Goal: Task Accomplishment & Management: Manage account settings

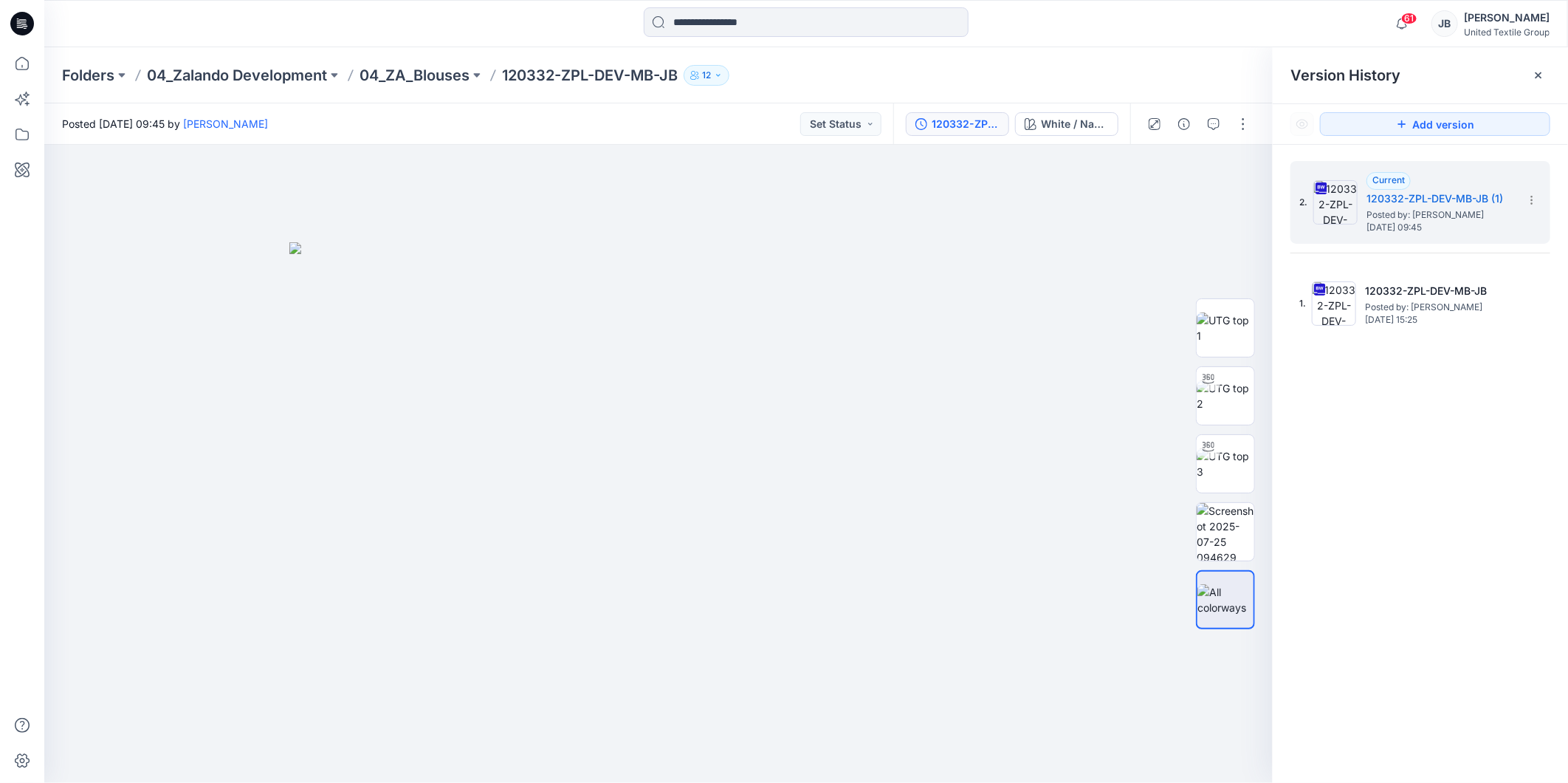
click at [22, 18] on icon at bounding box center [22, 23] width 24 height 24
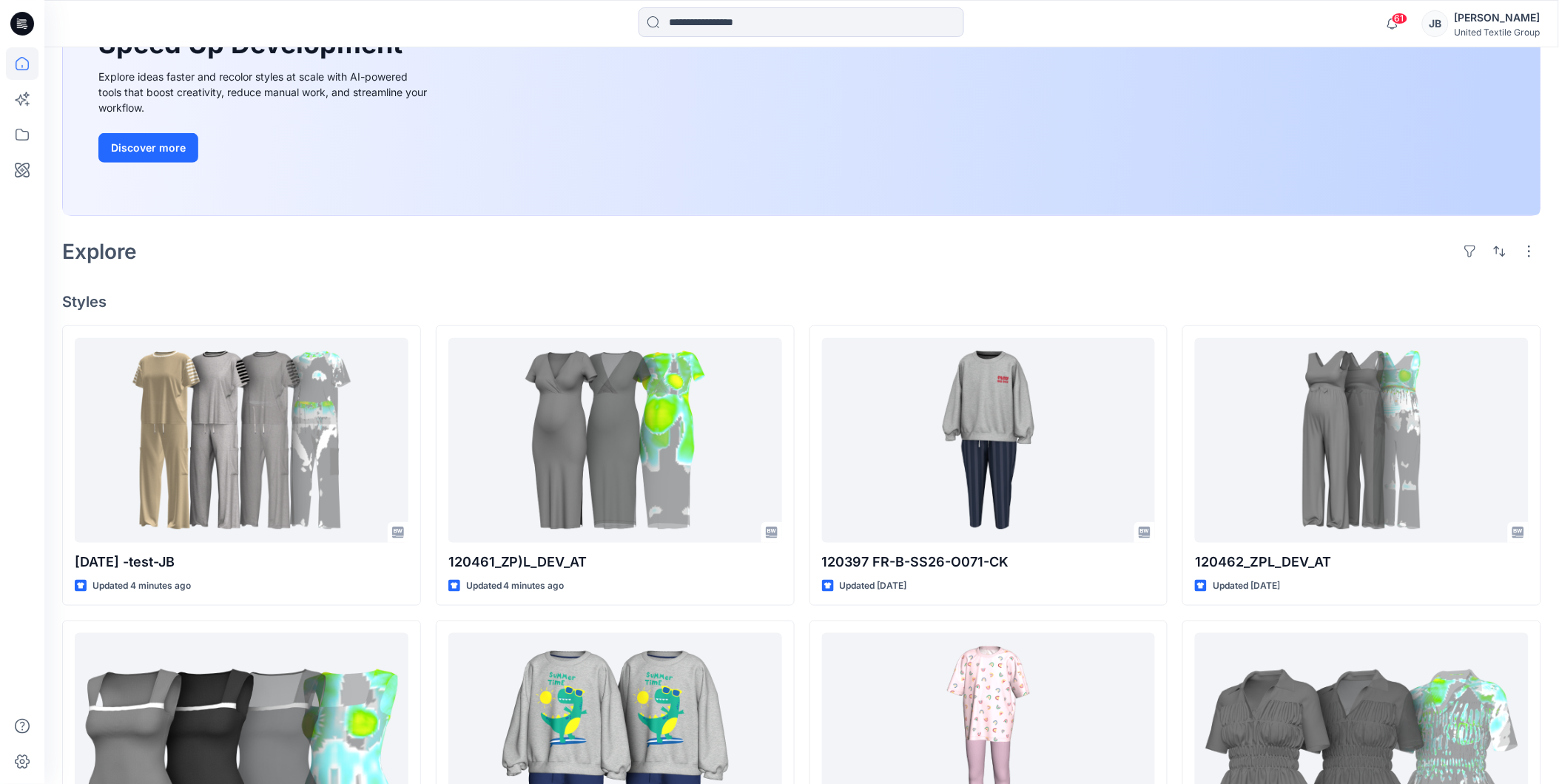
scroll to position [246, 0]
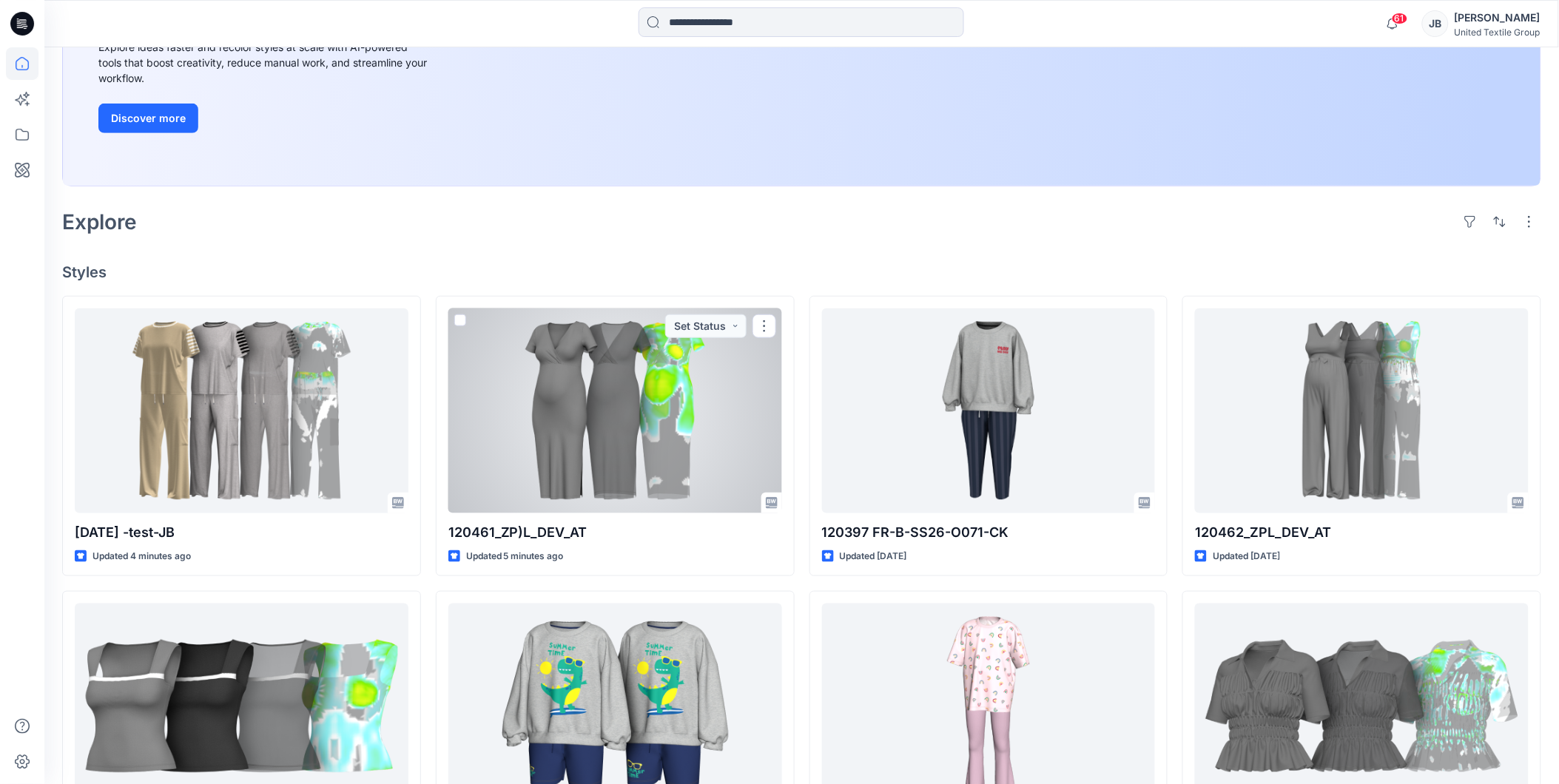
click at [527, 428] on div at bounding box center [615, 410] width 333 height 204
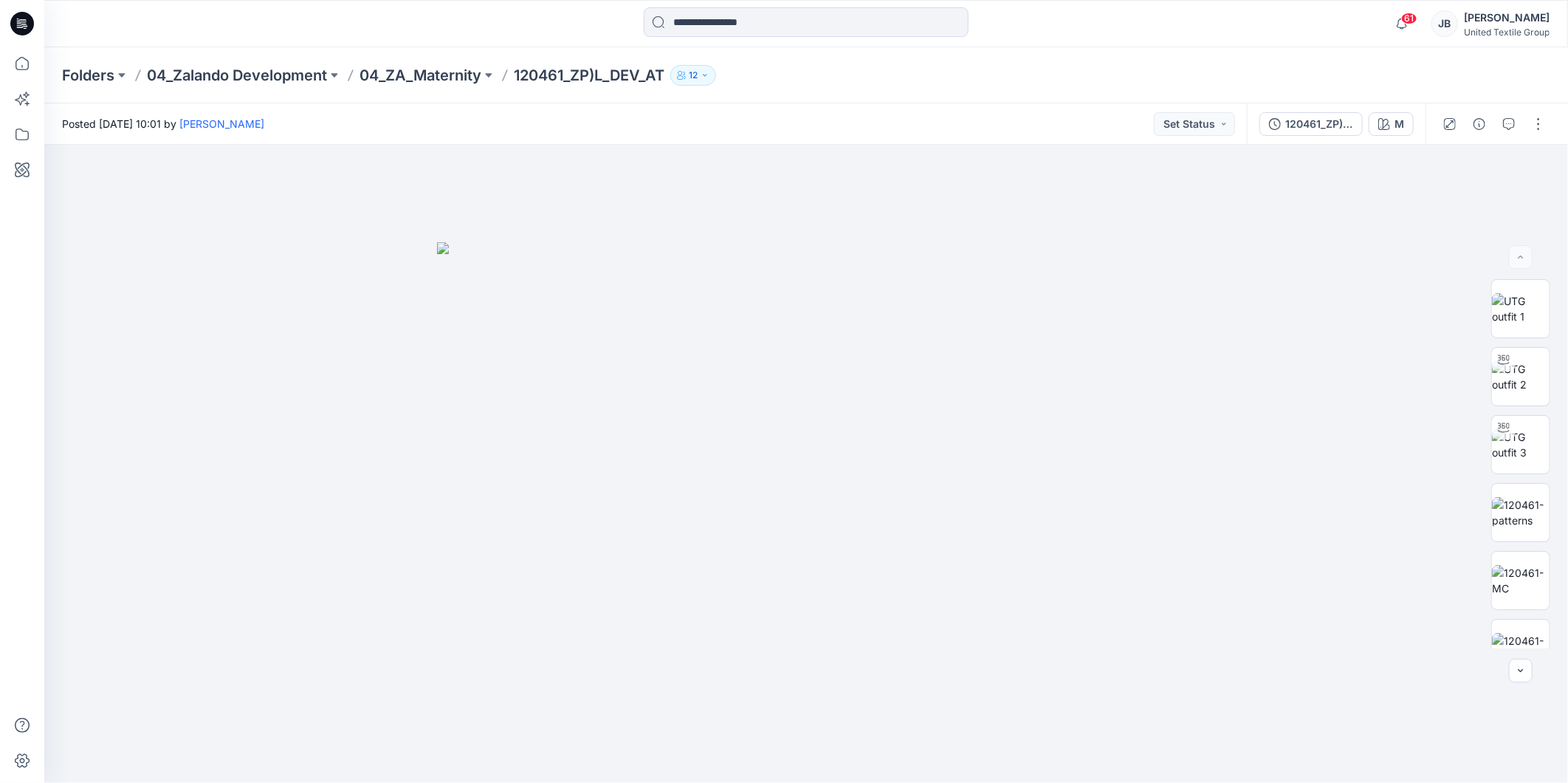
click at [16, 16] on icon at bounding box center [22, 23] width 24 height 24
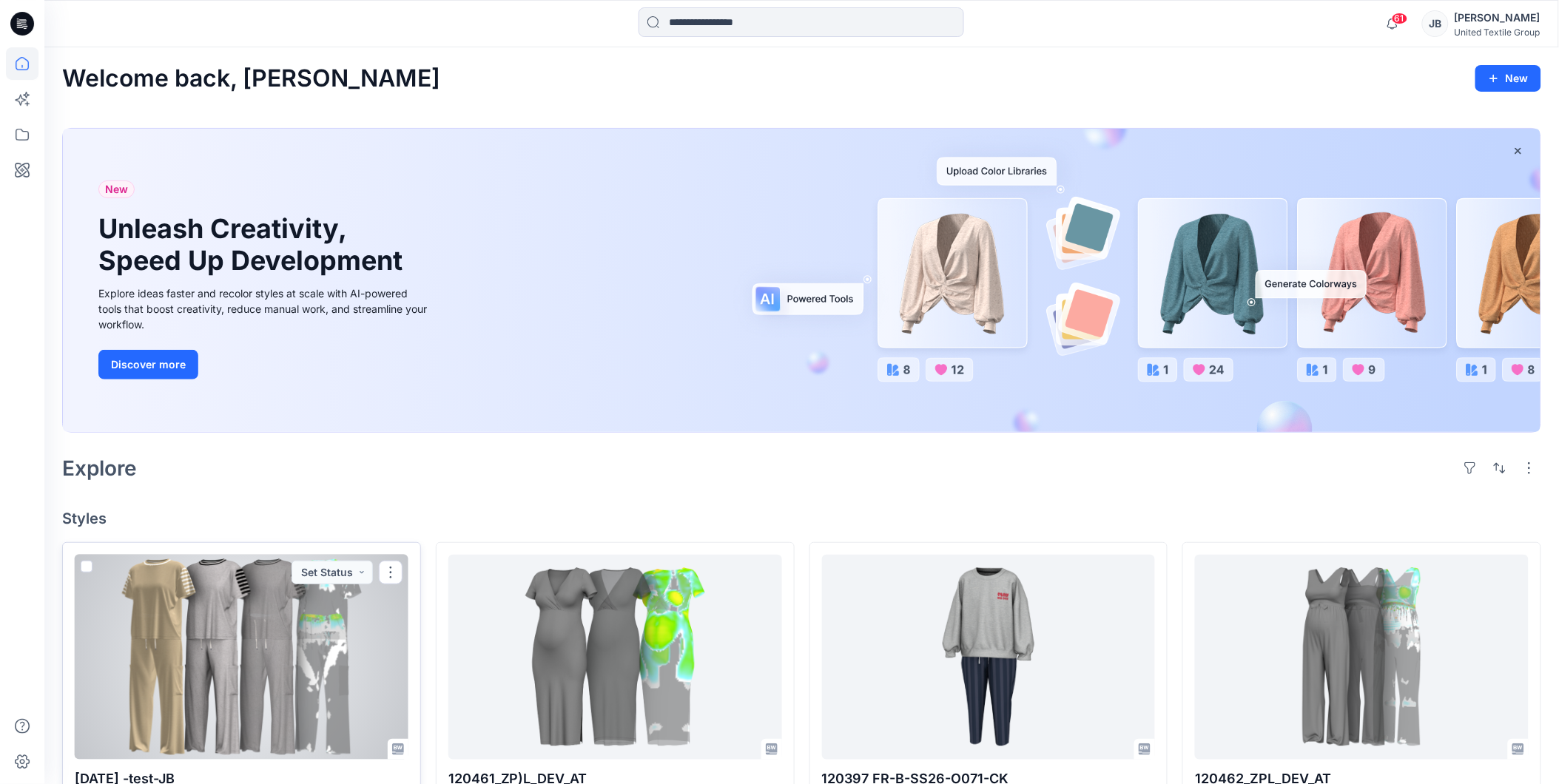
click at [352, 652] on div at bounding box center [241, 656] width 333 height 204
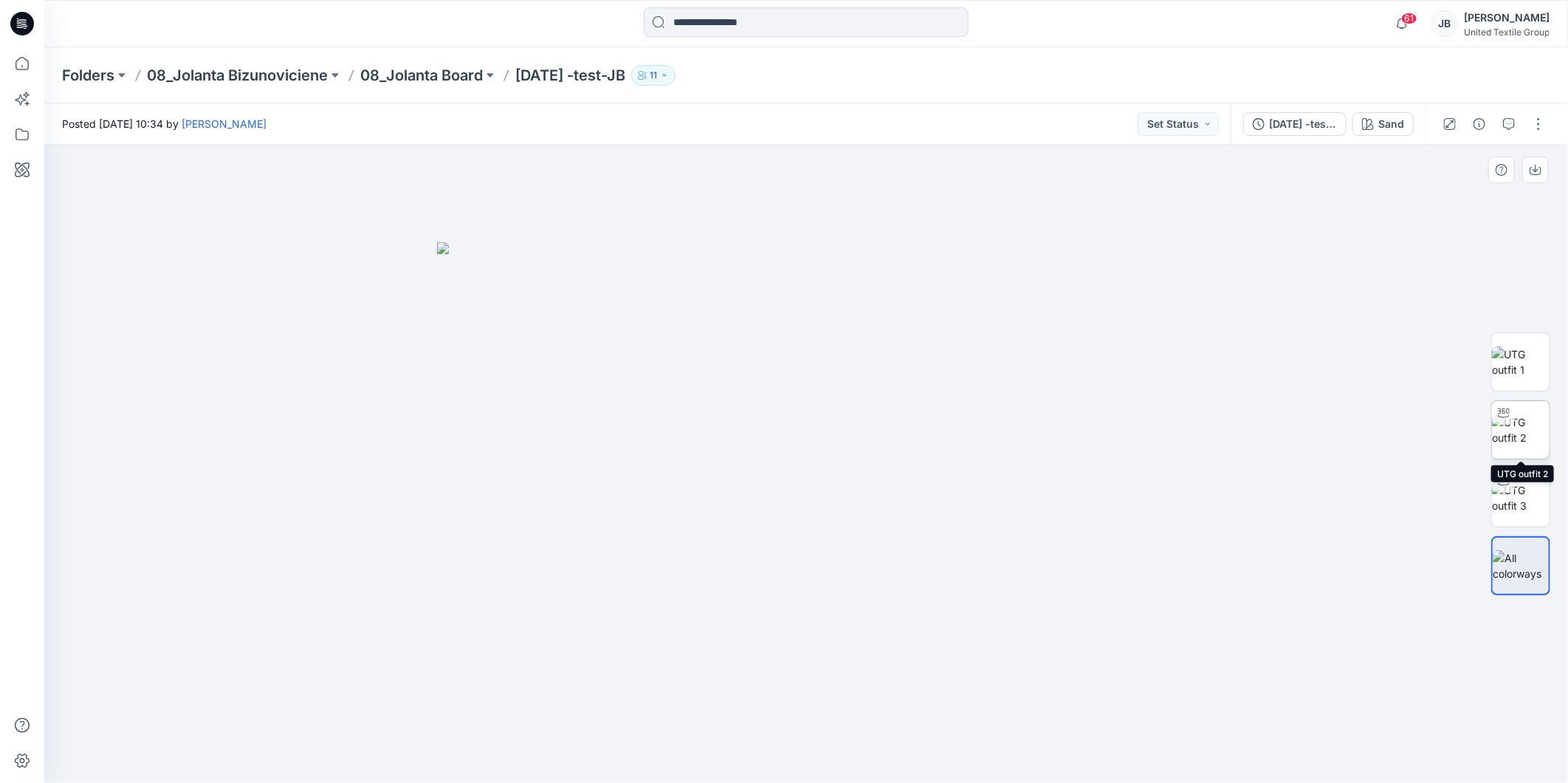
click at [1504, 431] on img at bounding box center [1520, 430] width 57 height 31
drag, startPoint x: 808, startPoint y: 763, endPoint x: 837, endPoint y: 771, distance: 30.1
click at [837, 767] on icon at bounding box center [807, 739] width 447 height 56
click at [12, 18] on icon at bounding box center [22, 24] width 24 height 48
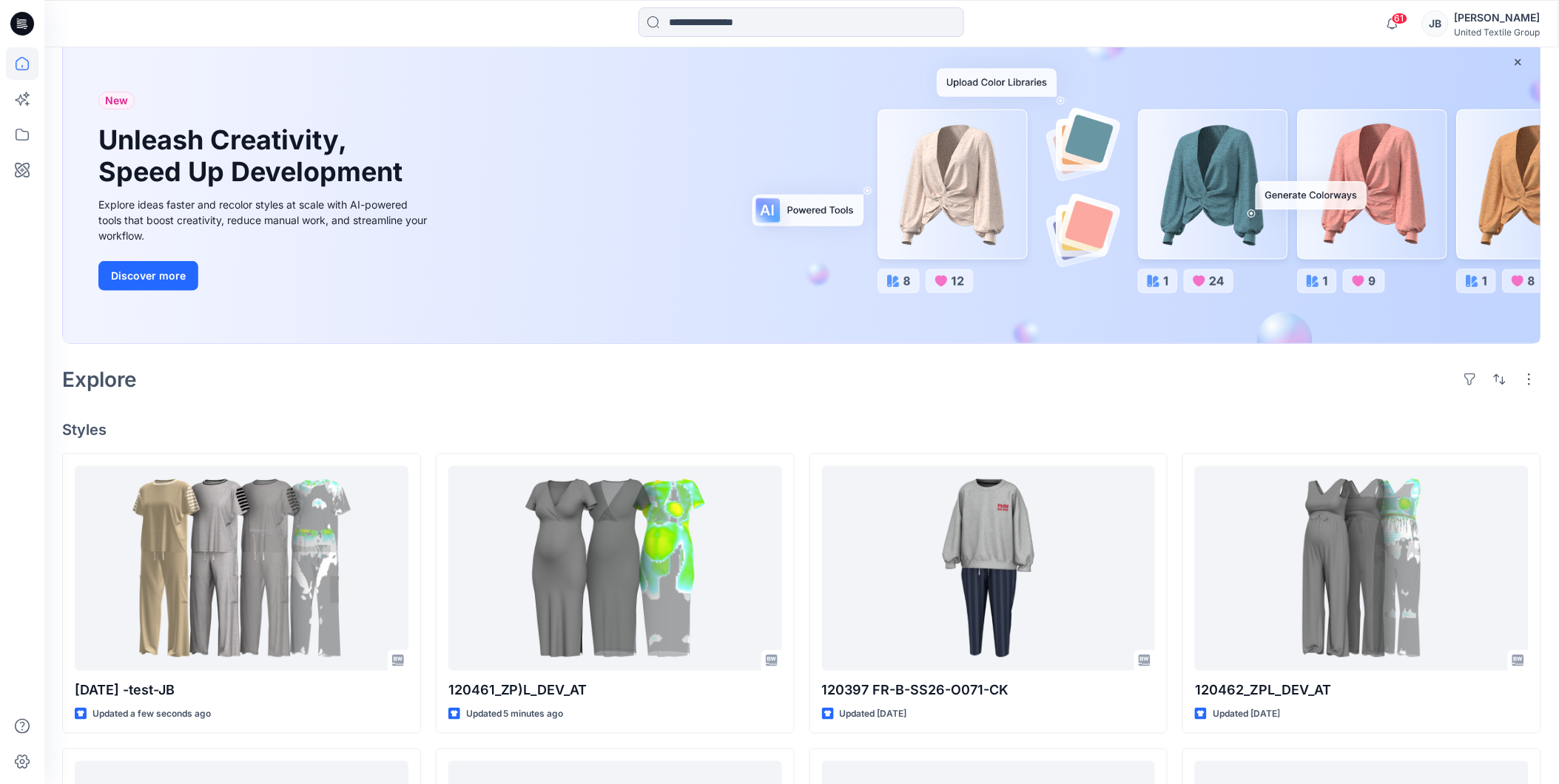
scroll to position [246, 0]
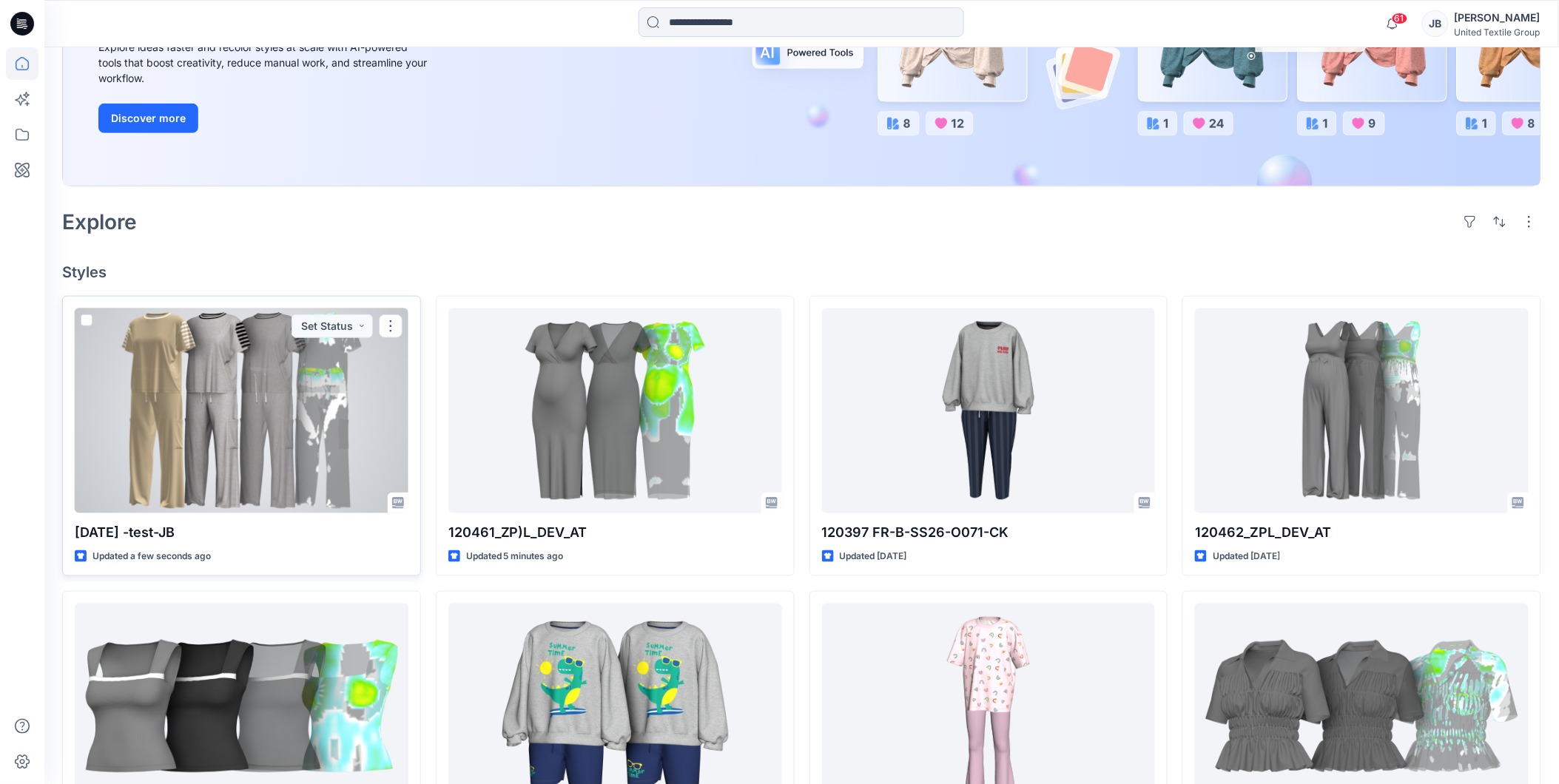
click at [289, 343] on div at bounding box center [241, 410] width 333 height 204
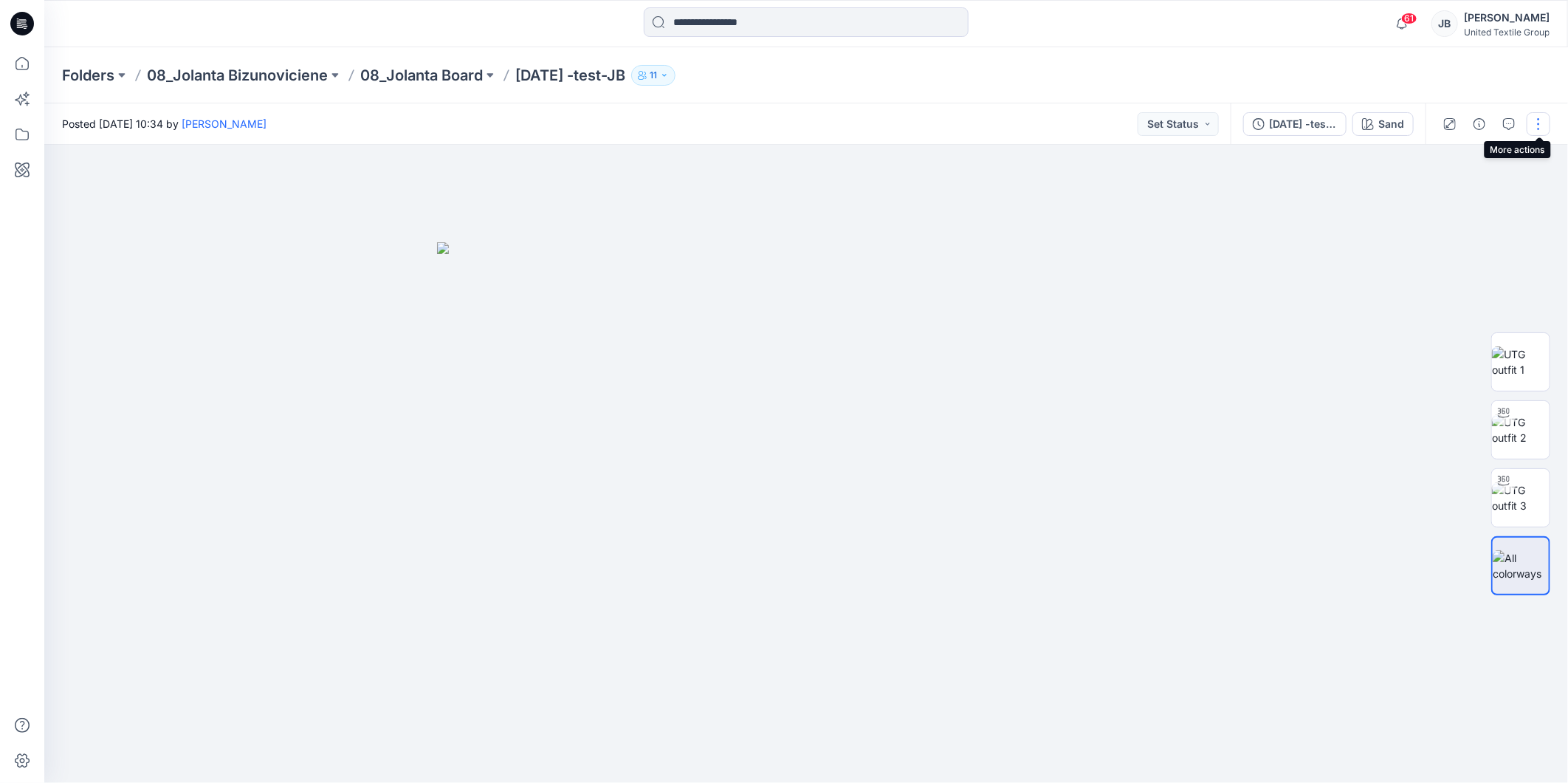
click at [1541, 121] on button "button" at bounding box center [1538, 124] width 24 height 24
click at [1452, 196] on p "Edit" at bounding box center [1444, 198] width 19 height 16
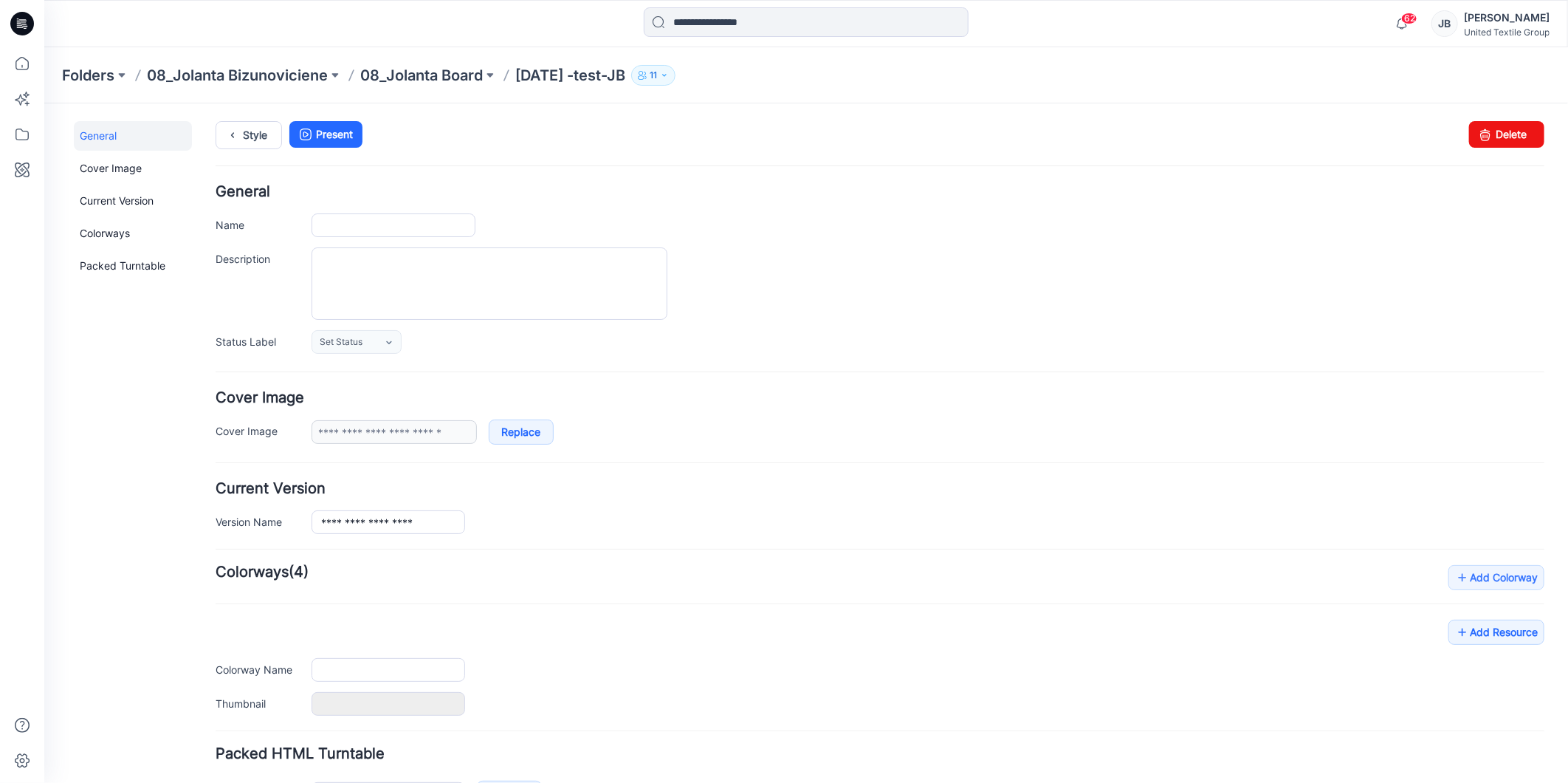
type input "**********"
type input "****"
type input "**********"
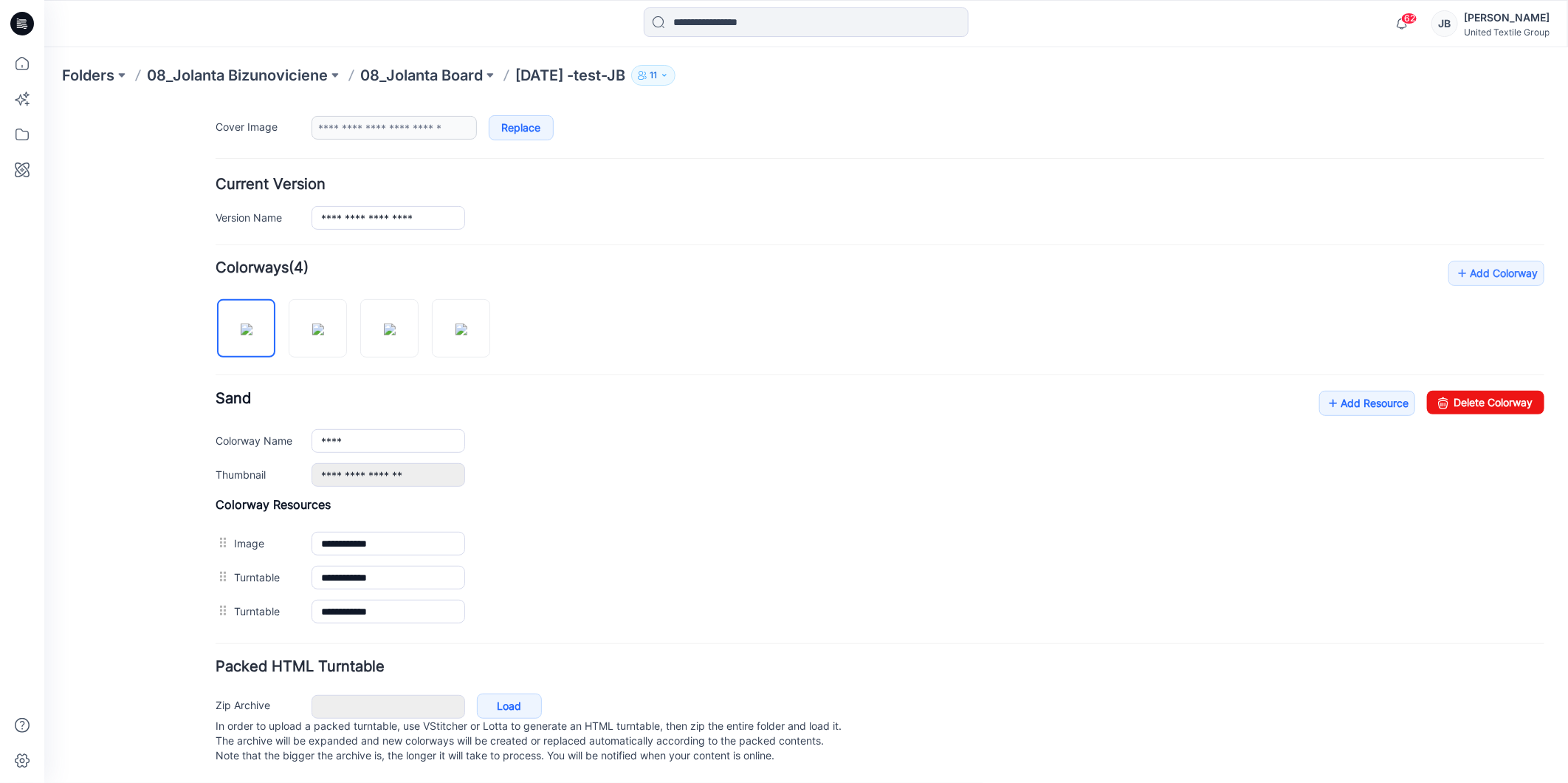
scroll to position [322, 0]
click at [1325, 390] on icon at bounding box center [1333, 402] width 15 height 24
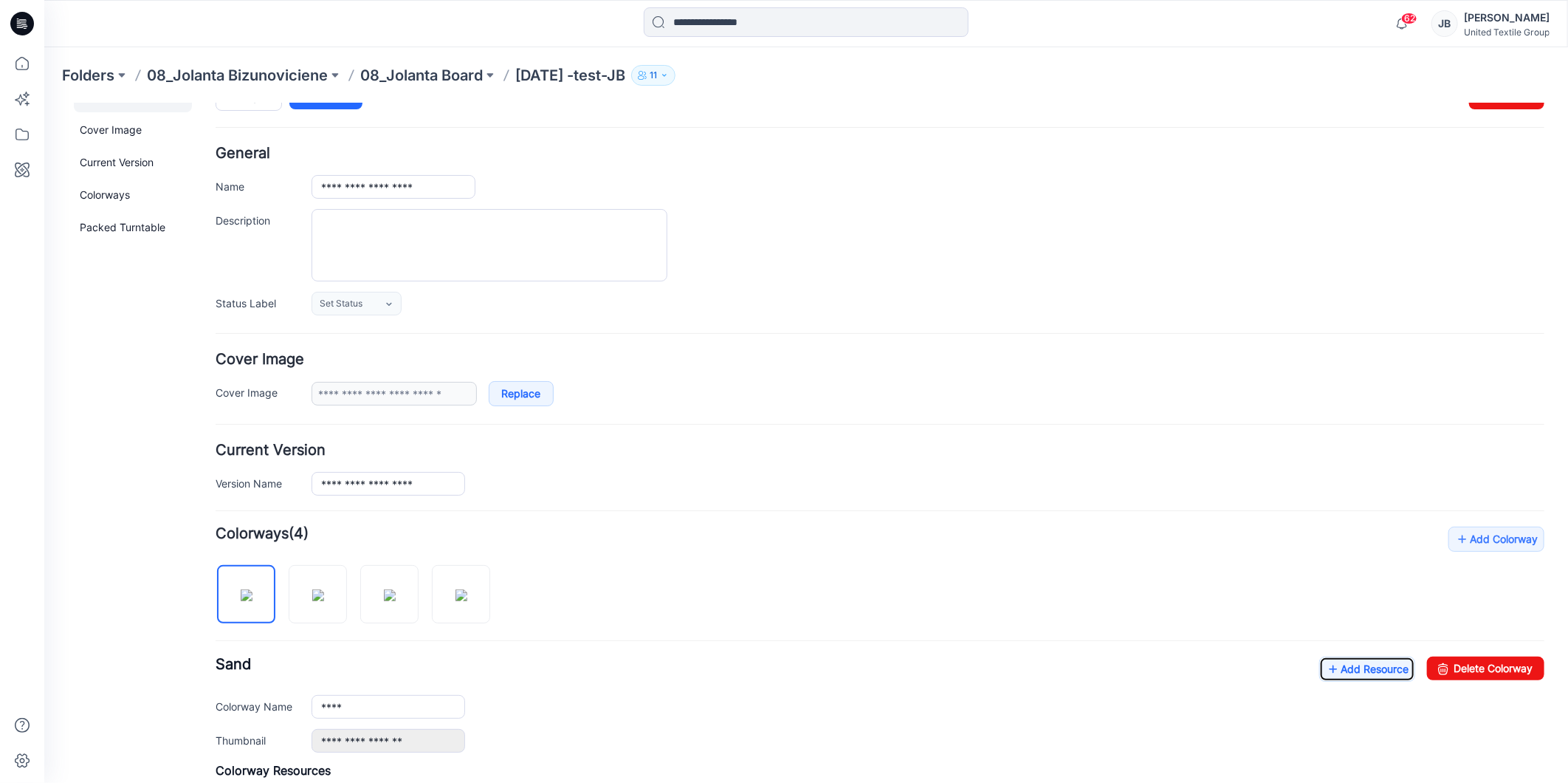
scroll to position [0, 0]
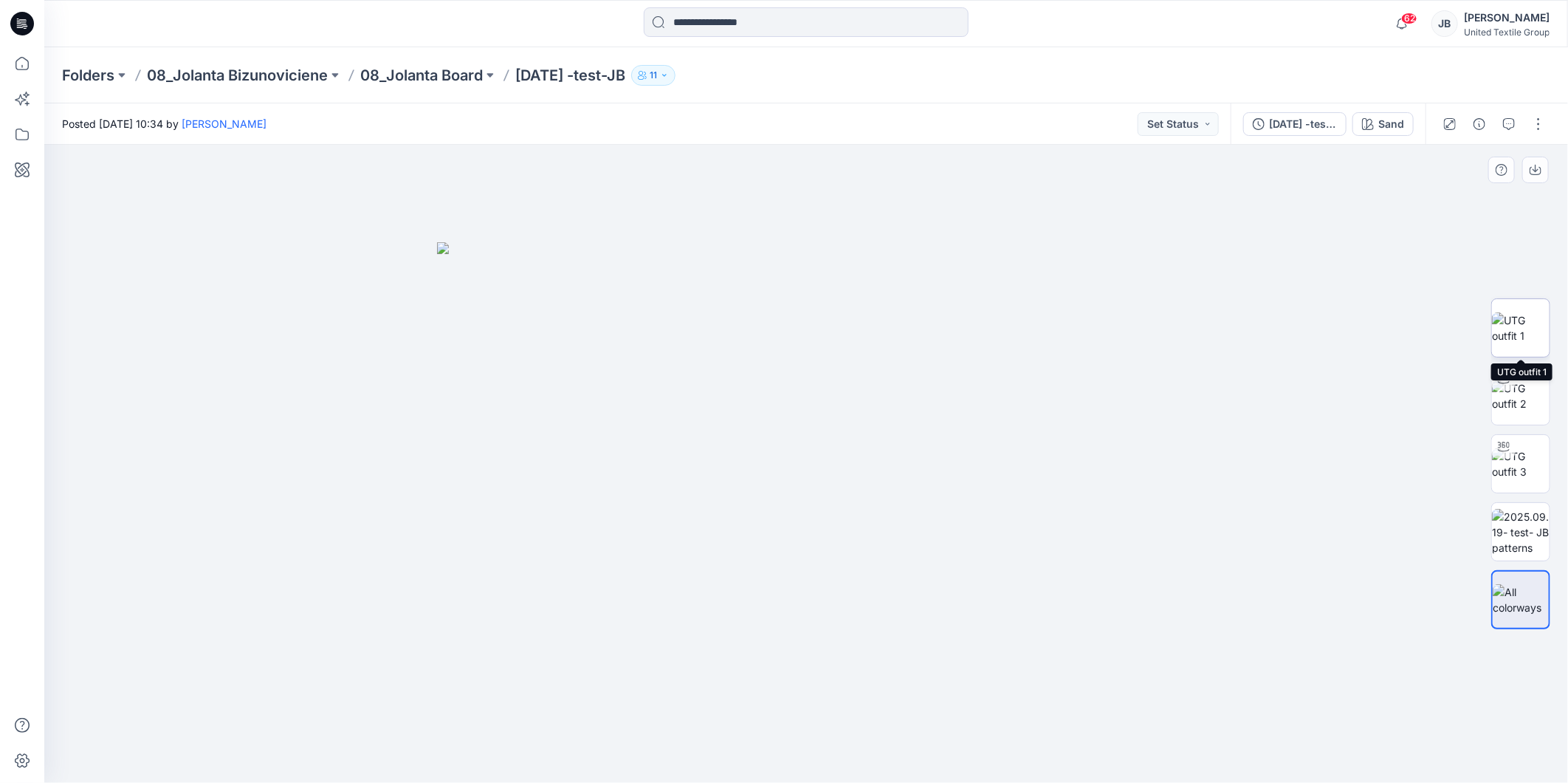
click at [1523, 321] on img at bounding box center [1520, 328] width 57 height 31
click at [1534, 171] on icon "button" at bounding box center [1535, 170] width 11 height 11
click at [1522, 458] on img at bounding box center [1520, 464] width 57 height 31
drag, startPoint x: 803, startPoint y: 768, endPoint x: 713, endPoint y: 761, distance: 90.3
click at [713, 761] on icon at bounding box center [807, 739] width 447 height 56
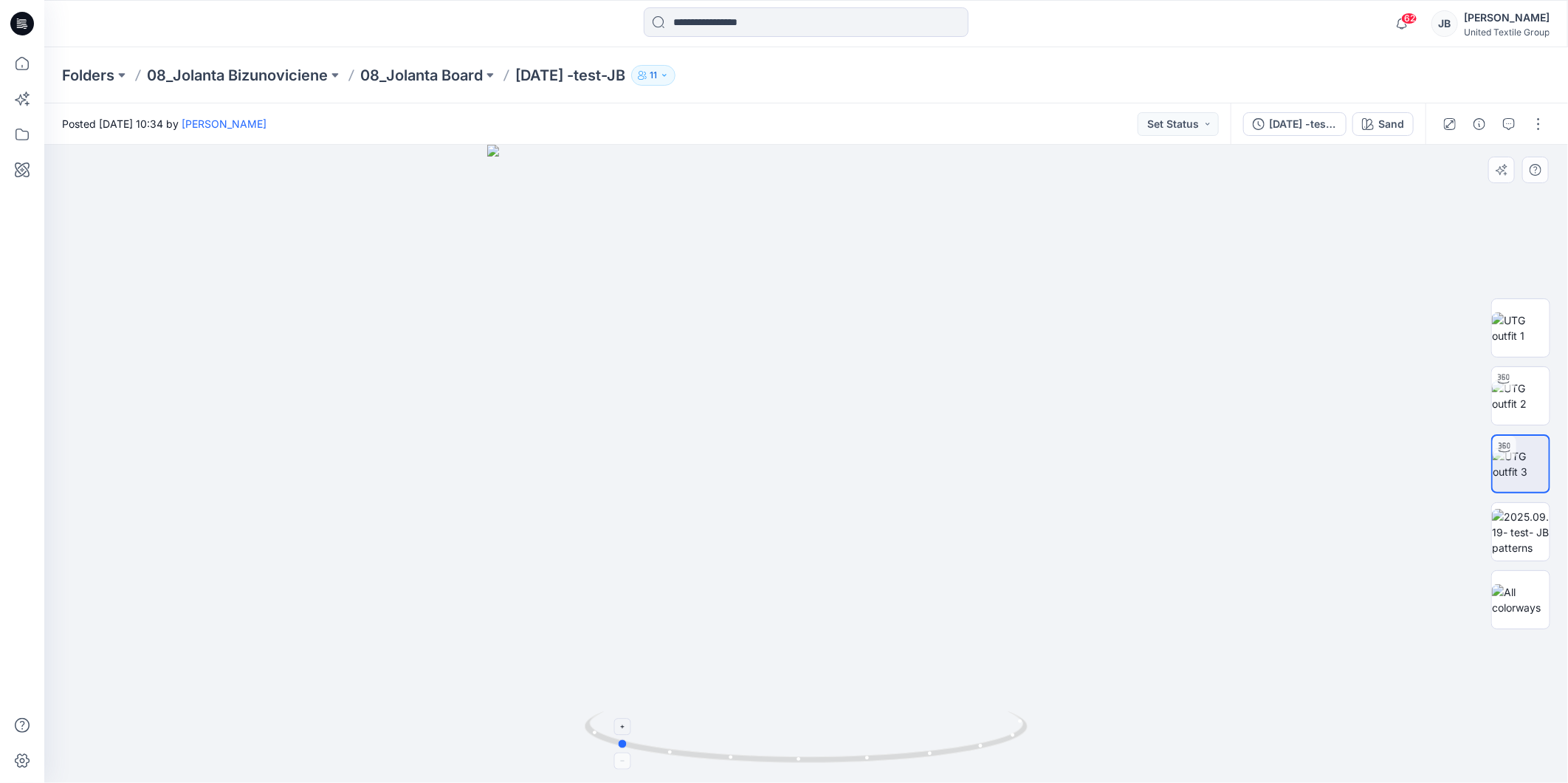
drag, startPoint x: 717, startPoint y: 762, endPoint x: 618, endPoint y: 748, distance: 100.0
click at [618, 748] on icon at bounding box center [807, 739] width 447 height 56
drag, startPoint x: 651, startPoint y: 75, endPoint x: 518, endPoint y: 83, distance: 133.2
click at [518, 83] on div "Folders 08_Jolanta Bizunoviciene 08_Jolanta Board 2025.09.19 -test-JB 11" at bounding box center [748, 75] width 1373 height 20
copy p "[DATE] -test-JB"
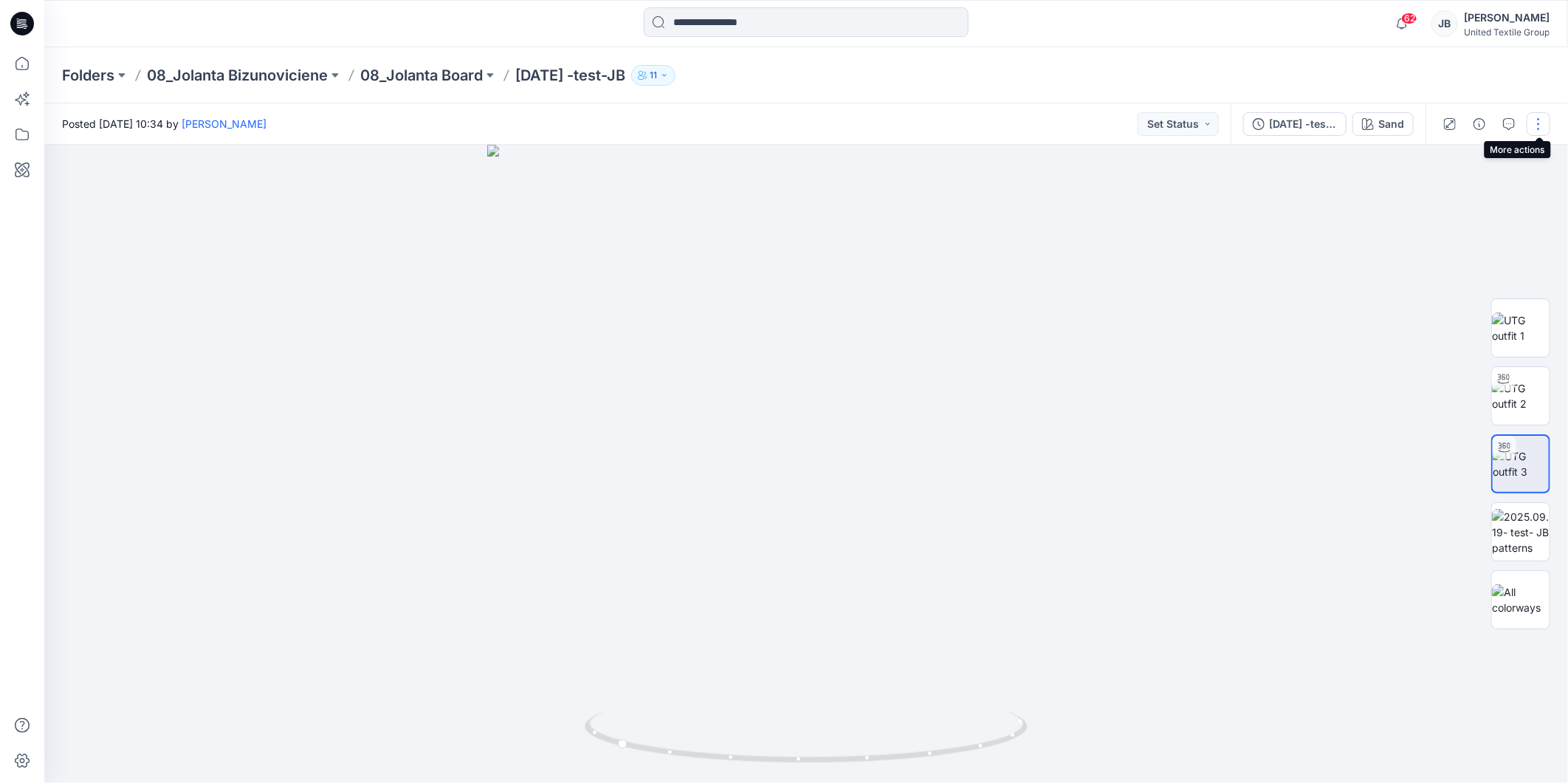
click at [1539, 126] on button "button" at bounding box center [1538, 124] width 24 height 24
click at [1472, 197] on button "Edit" at bounding box center [1476, 198] width 136 height 27
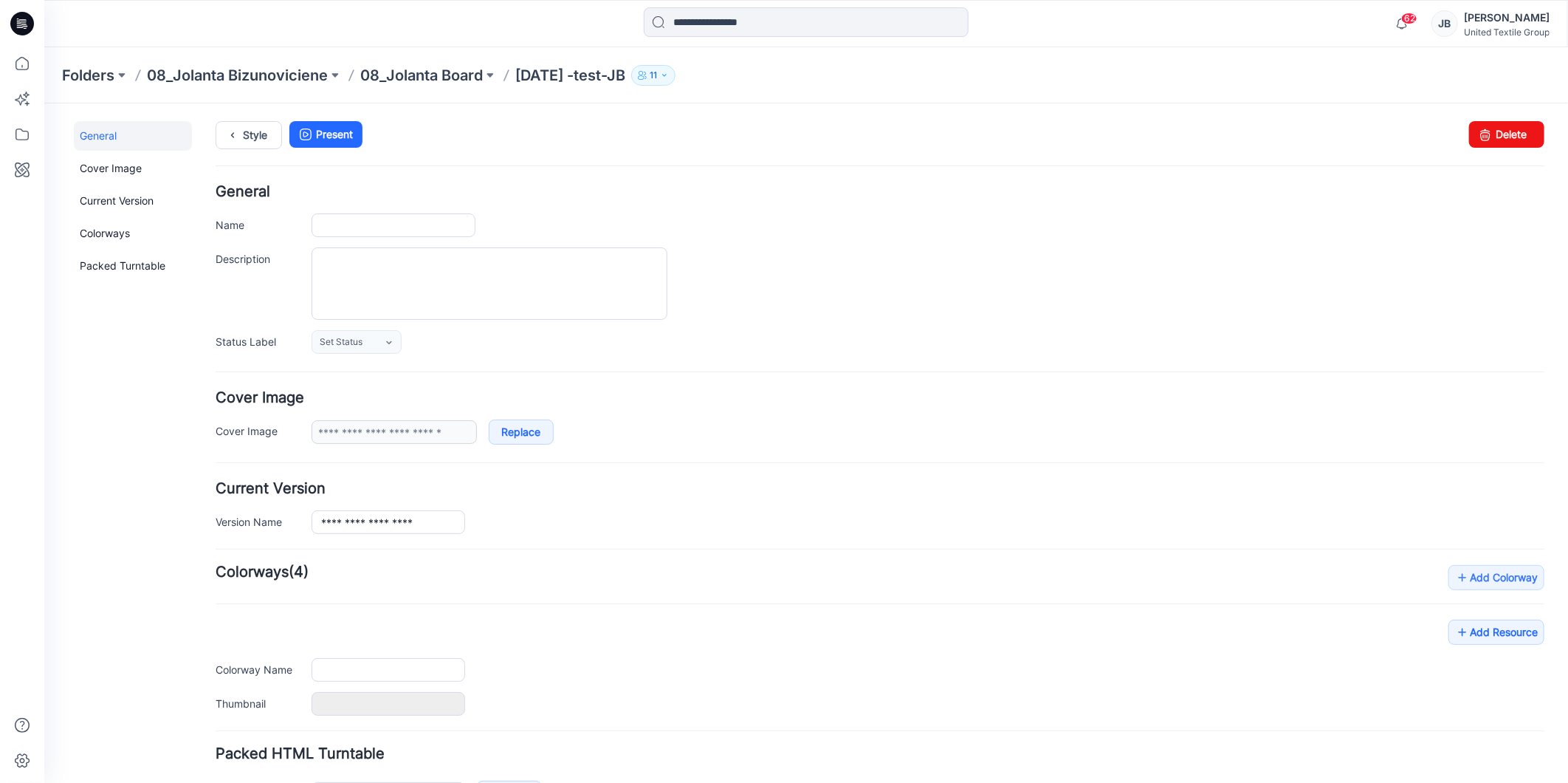
type input "**********"
type input "****"
type input "**********"
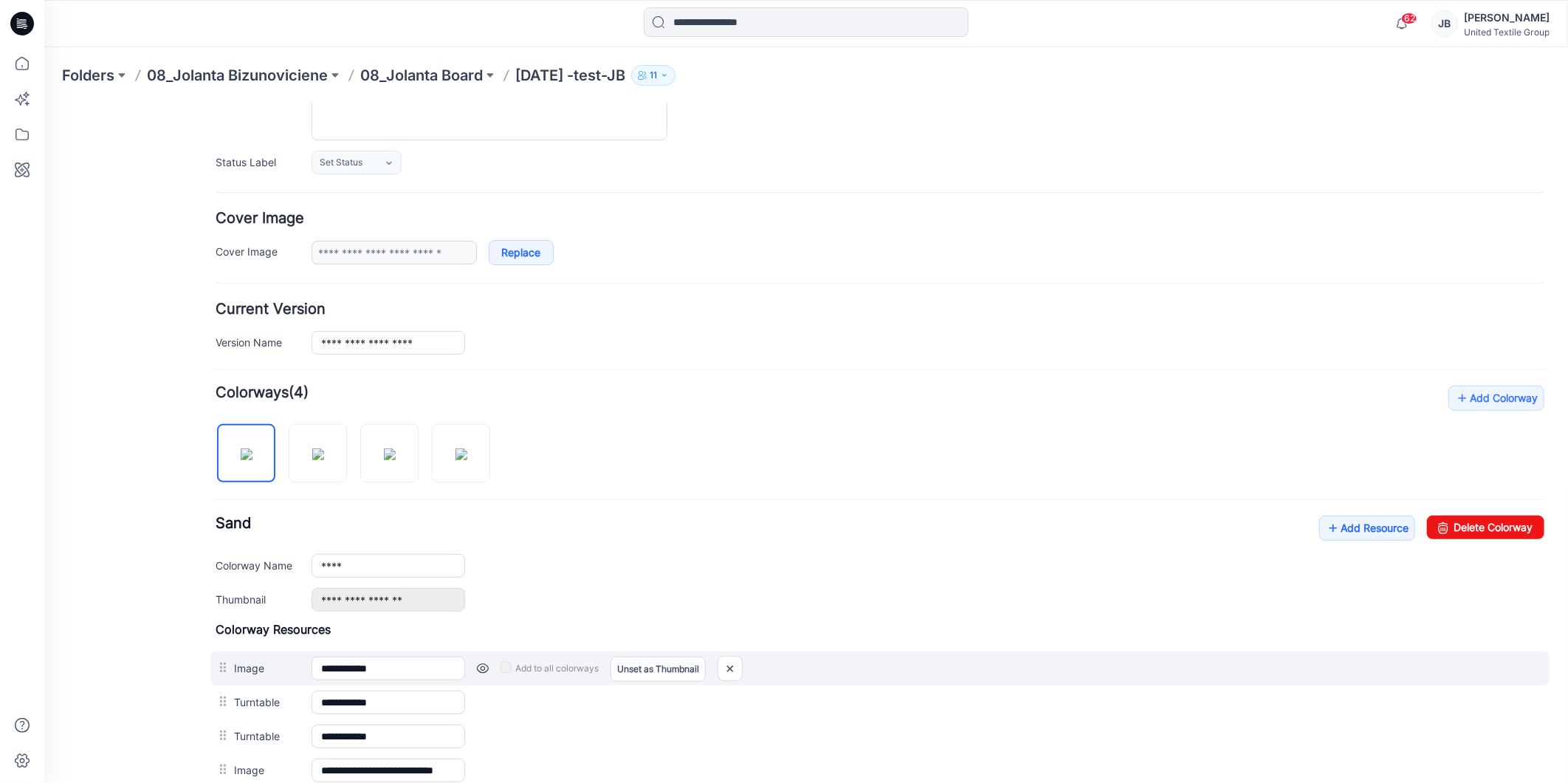
scroll to position [356, 0]
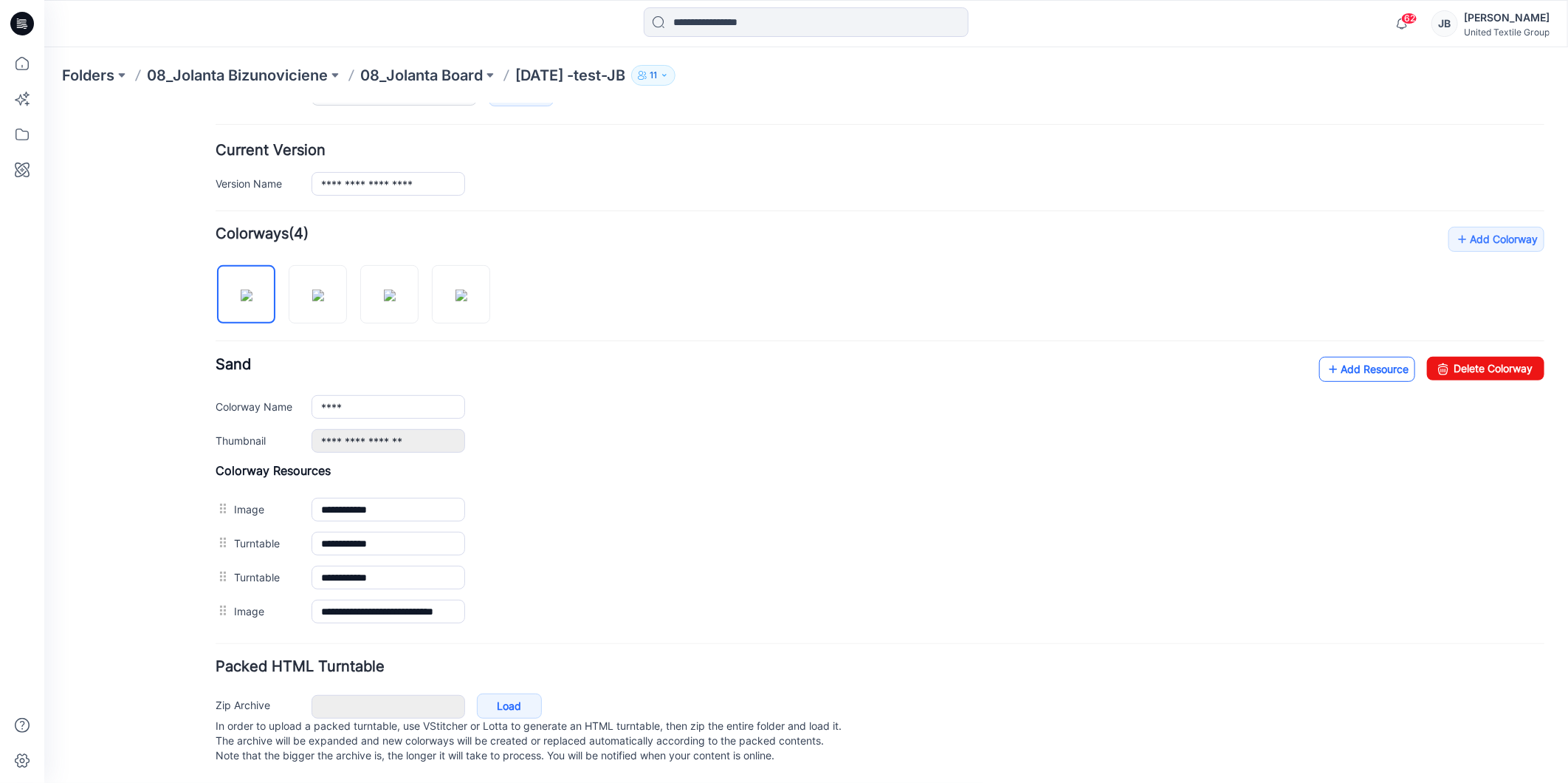
click at [1325, 357] on icon at bounding box center [1333, 368] width 15 height 24
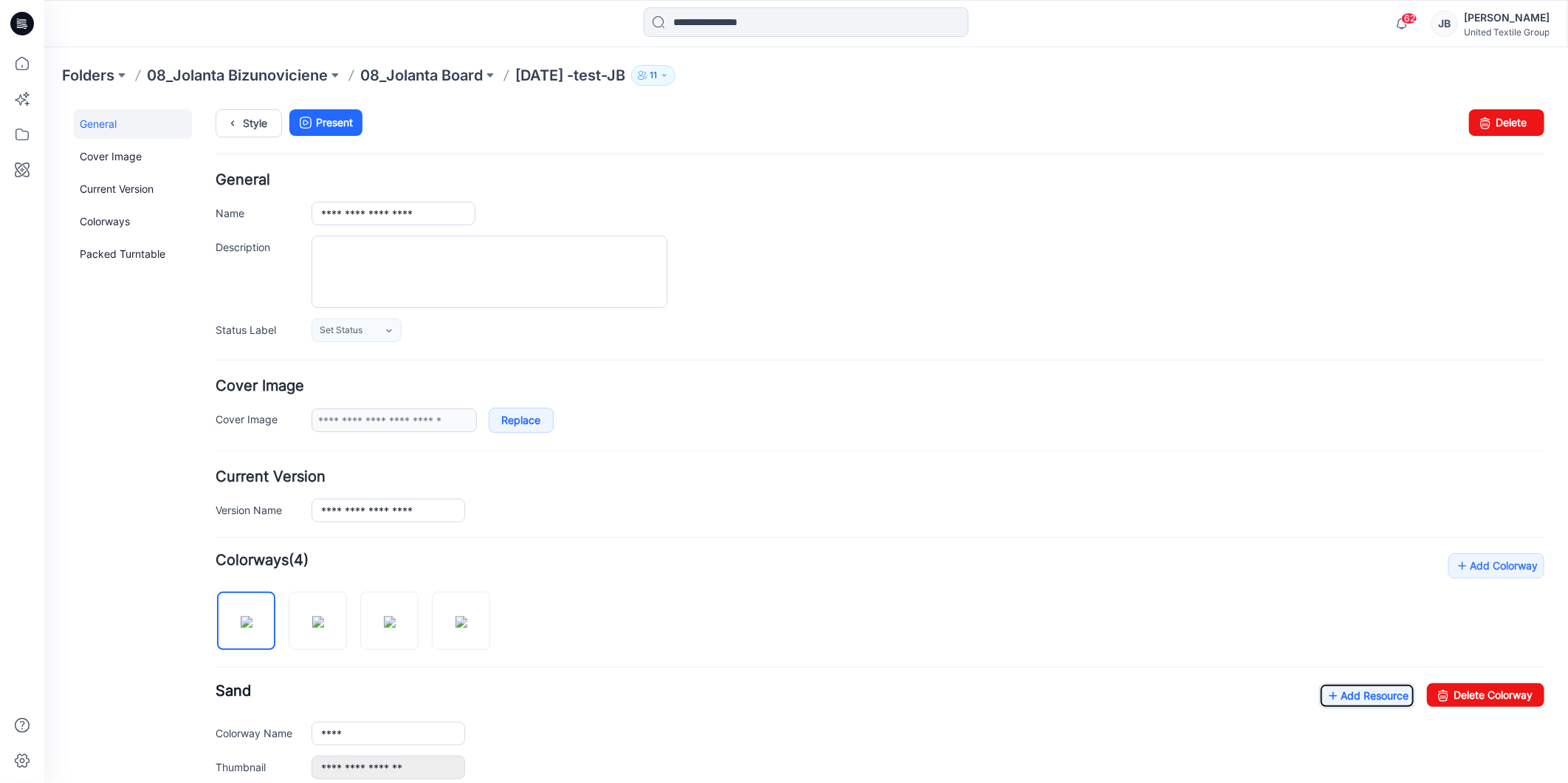
scroll to position [0, 0]
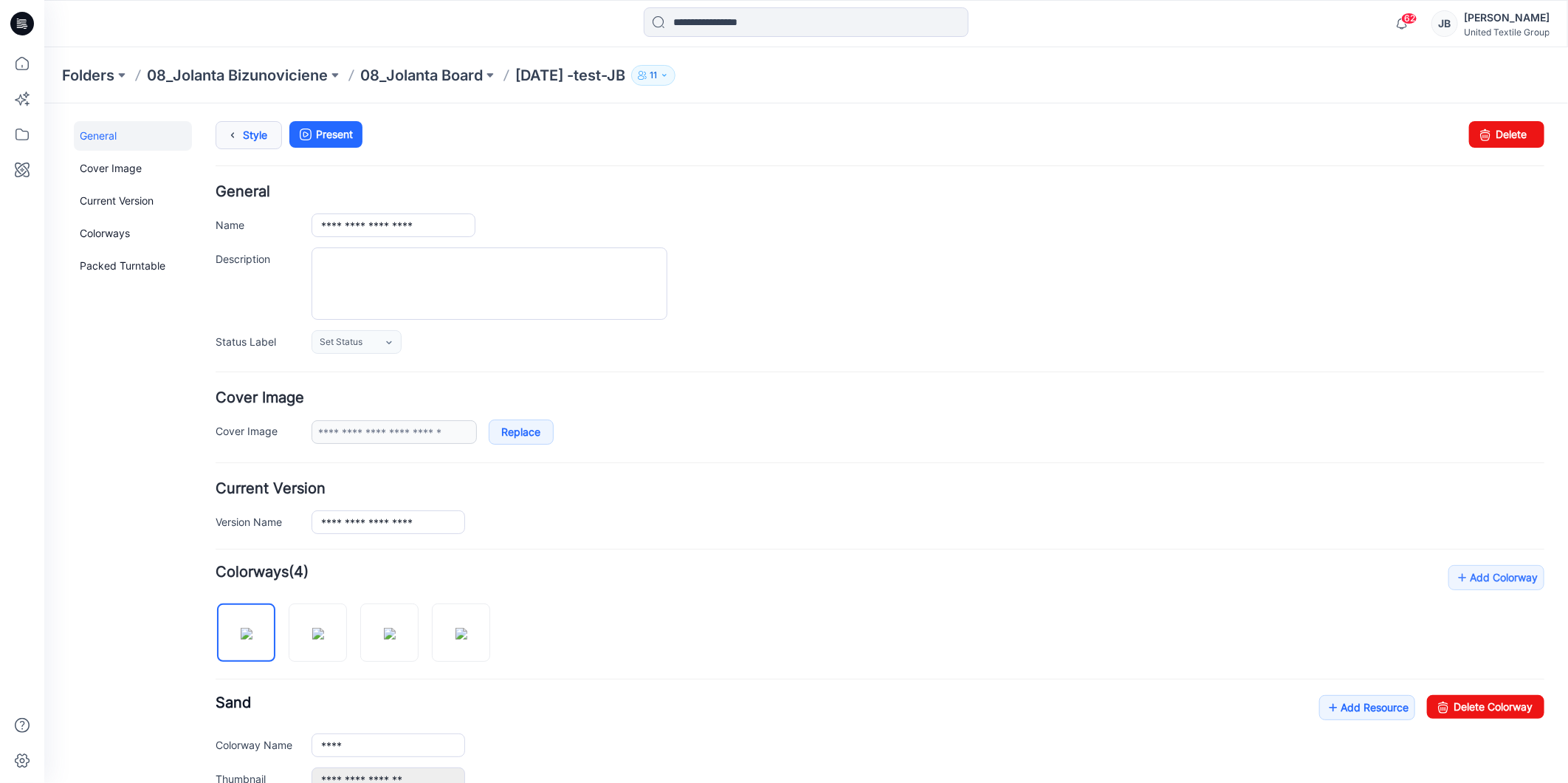
click at [233, 130] on icon at bounding box center [231, 134] width 20 height 26
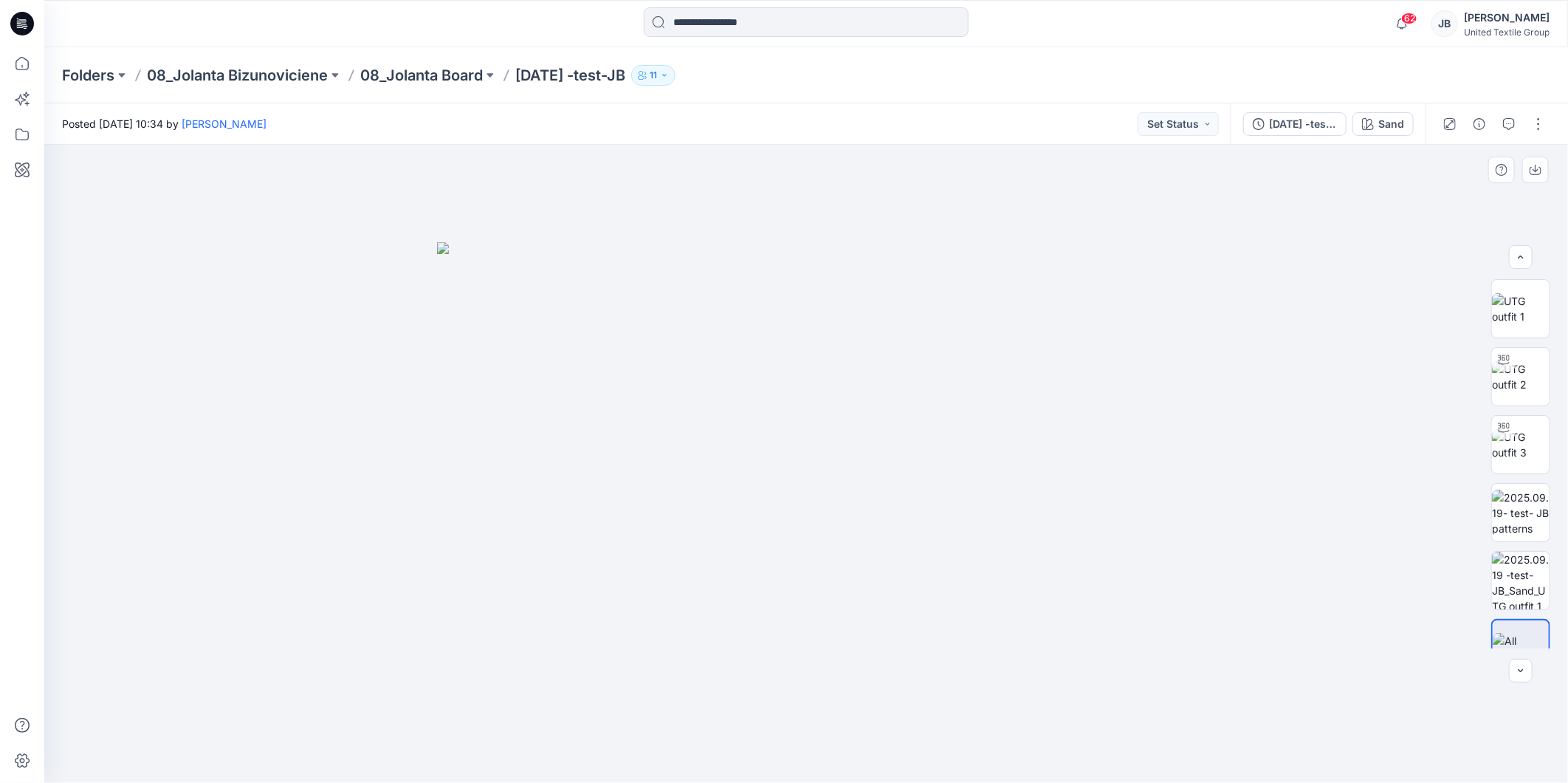
scroll to position [30, 0]
click at [1543, 116] on button "button" at bounding box center [1538, 124] width 24 height 24
click at [1436, 211] on button "Edit" at bounding box center [1476, 198] width 136 height 27
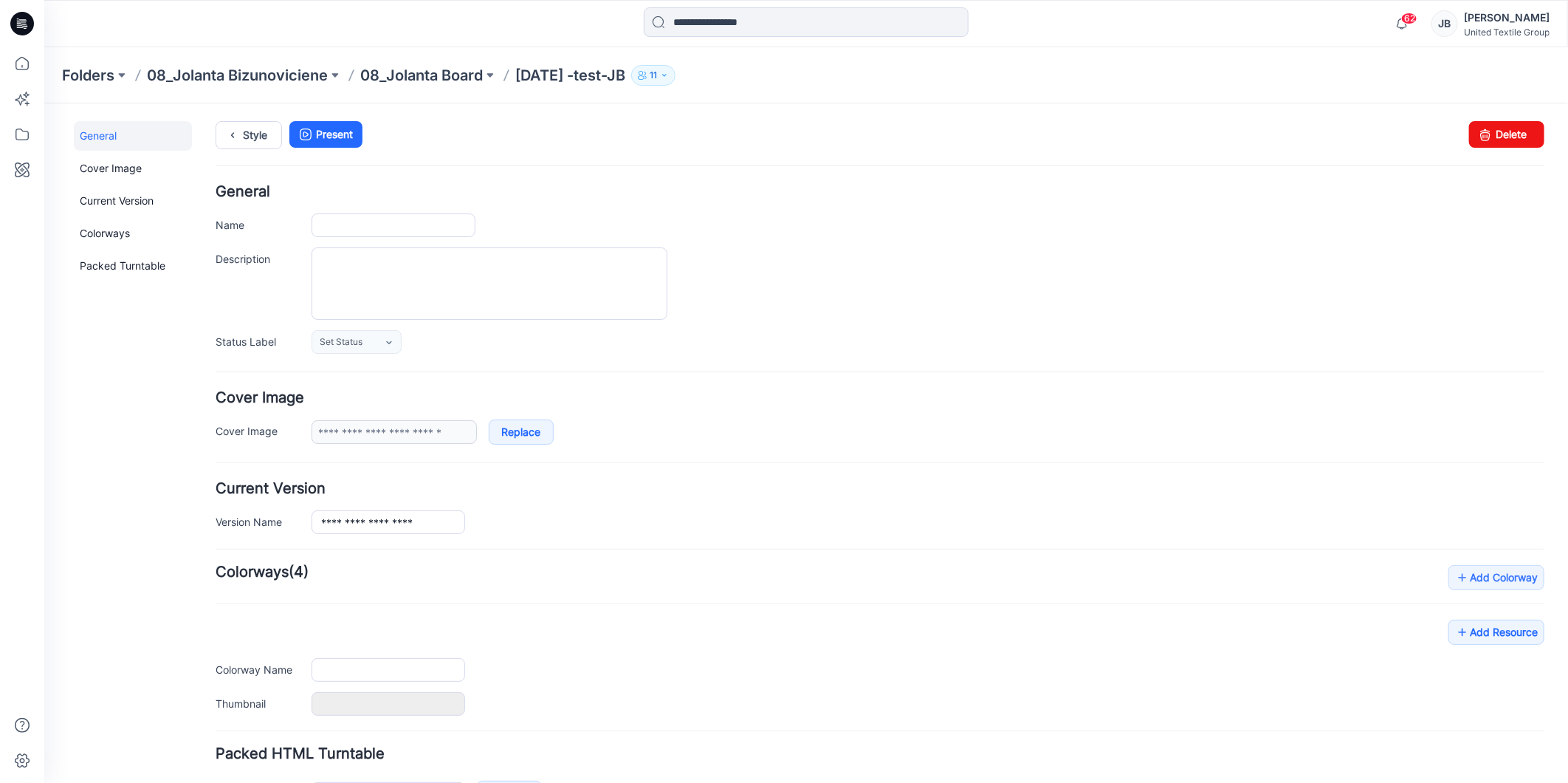
type input "**********"
type input "****"
type input "**********"
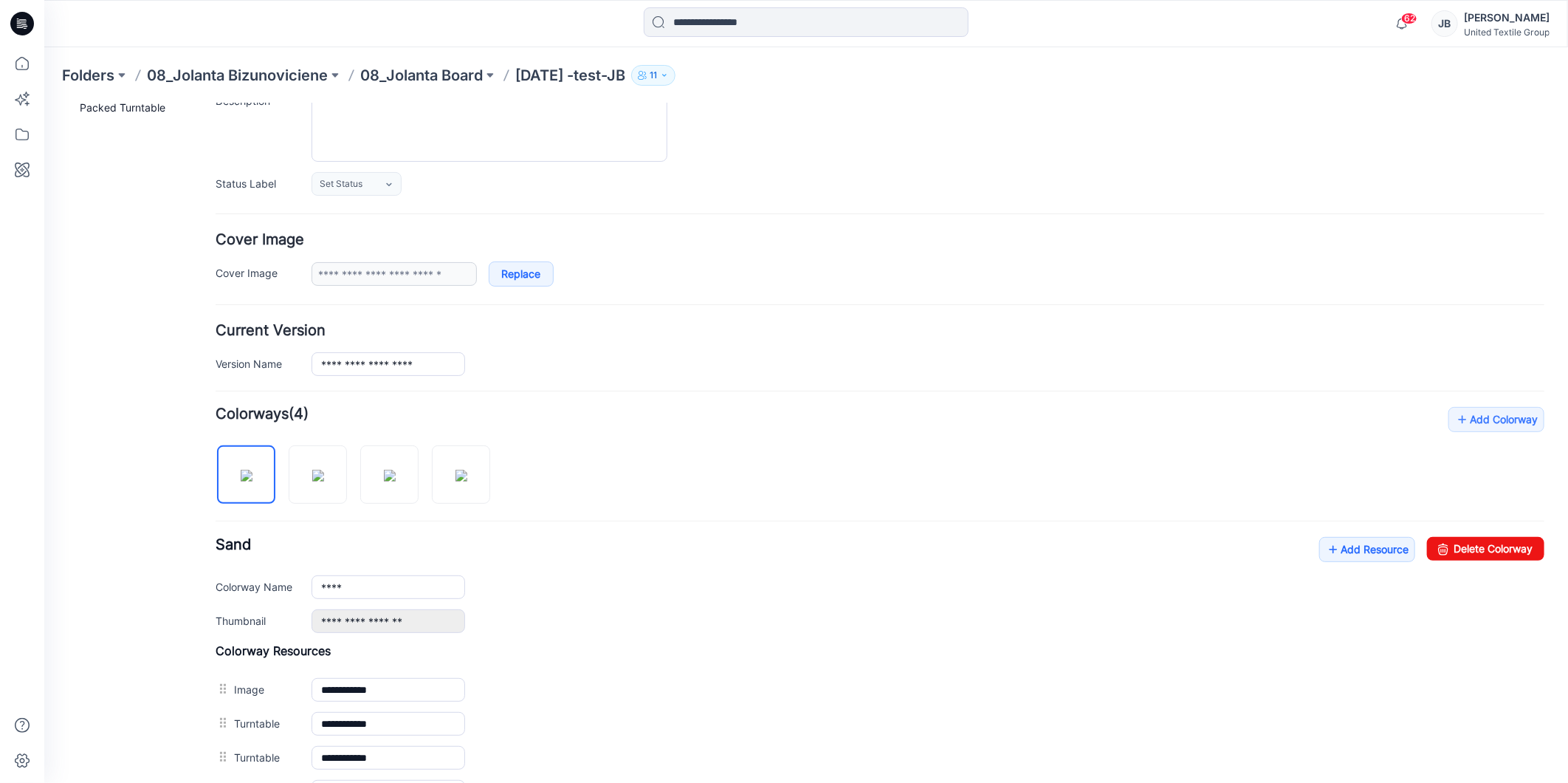
scroll to position [390, 0]
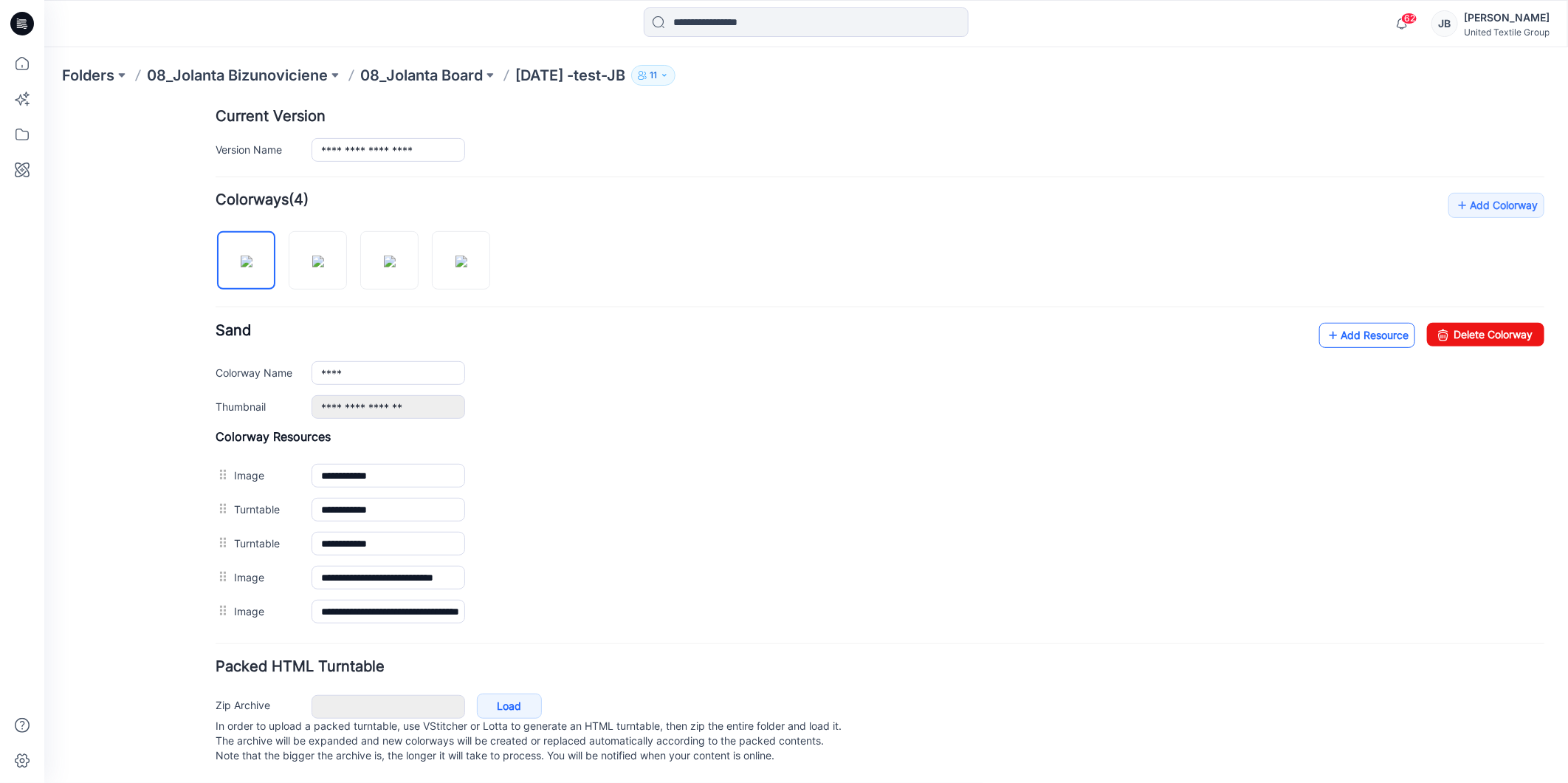
click at [1325, 323] on icon at bounding box center [1333, 335] width 15 height 24
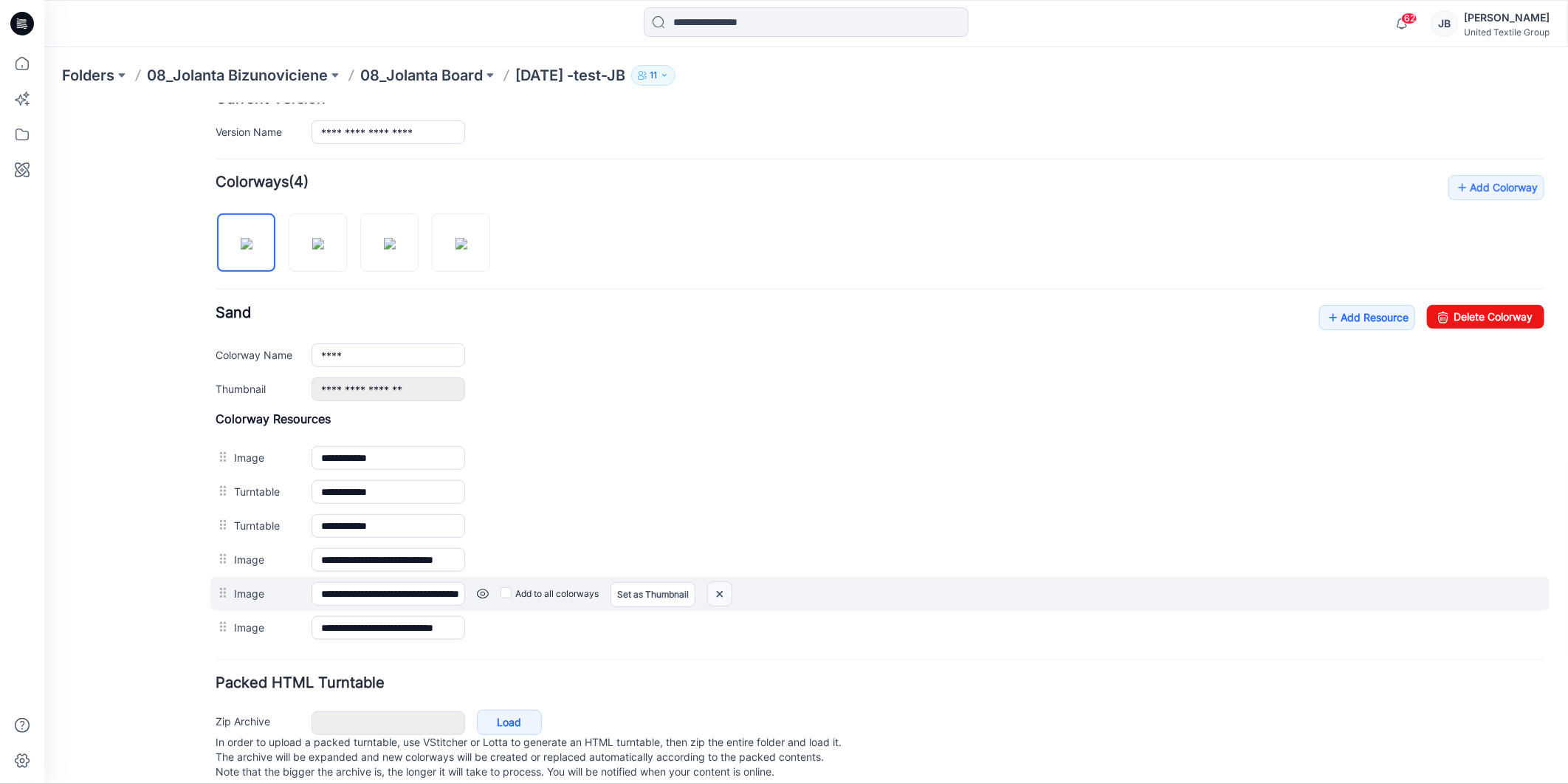
click at [723, 593] on img at bounding box center [719, 594] width 24 height 25
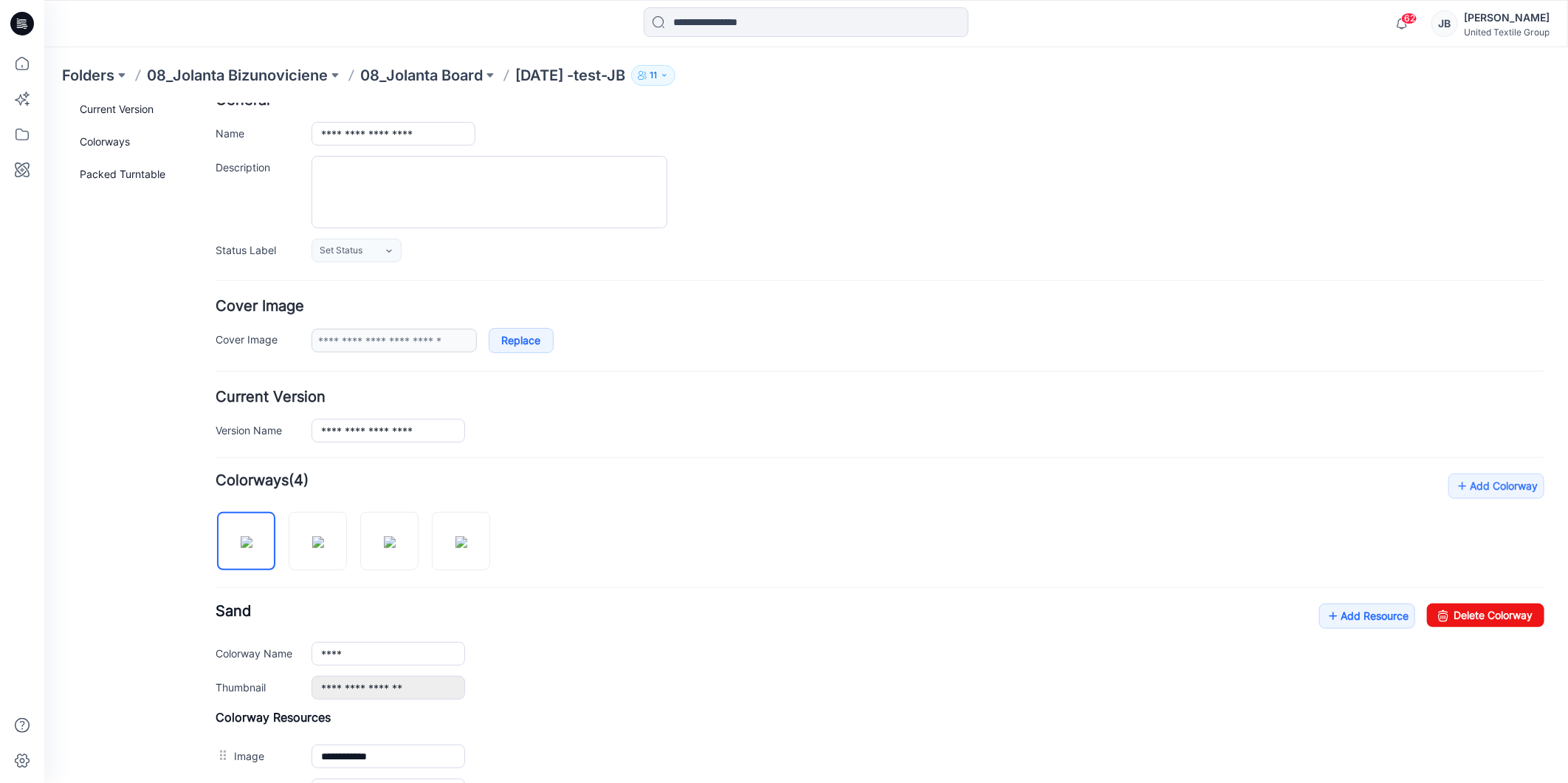
scroll to position [0, 0]
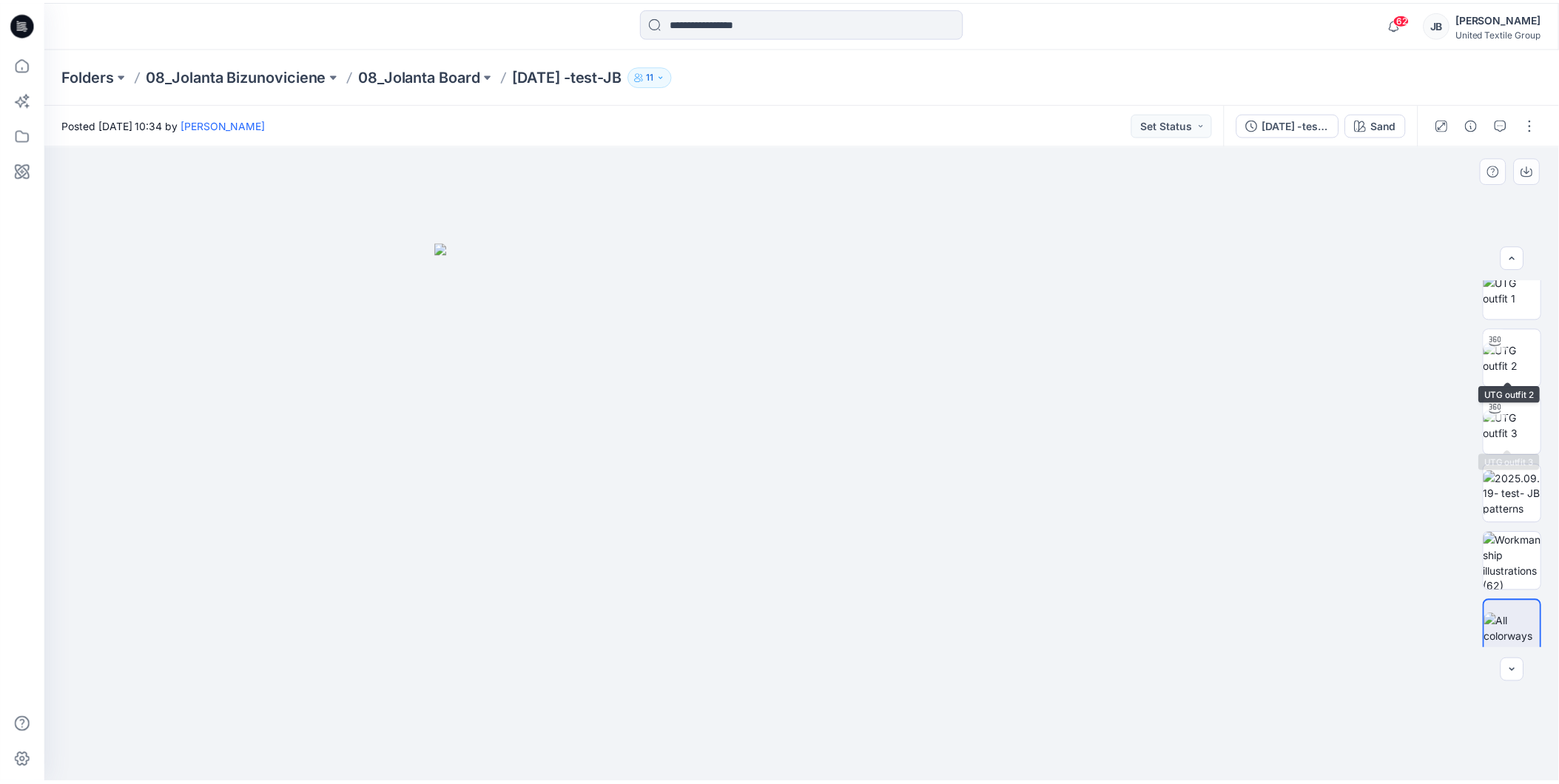
scroll to position [30, 0]
click at [1530, 550] on img at bounding box center [1524, 552] width 57 height 57
click at [19, 19] on icon at bounding box center [22, 19] width 7 height 1
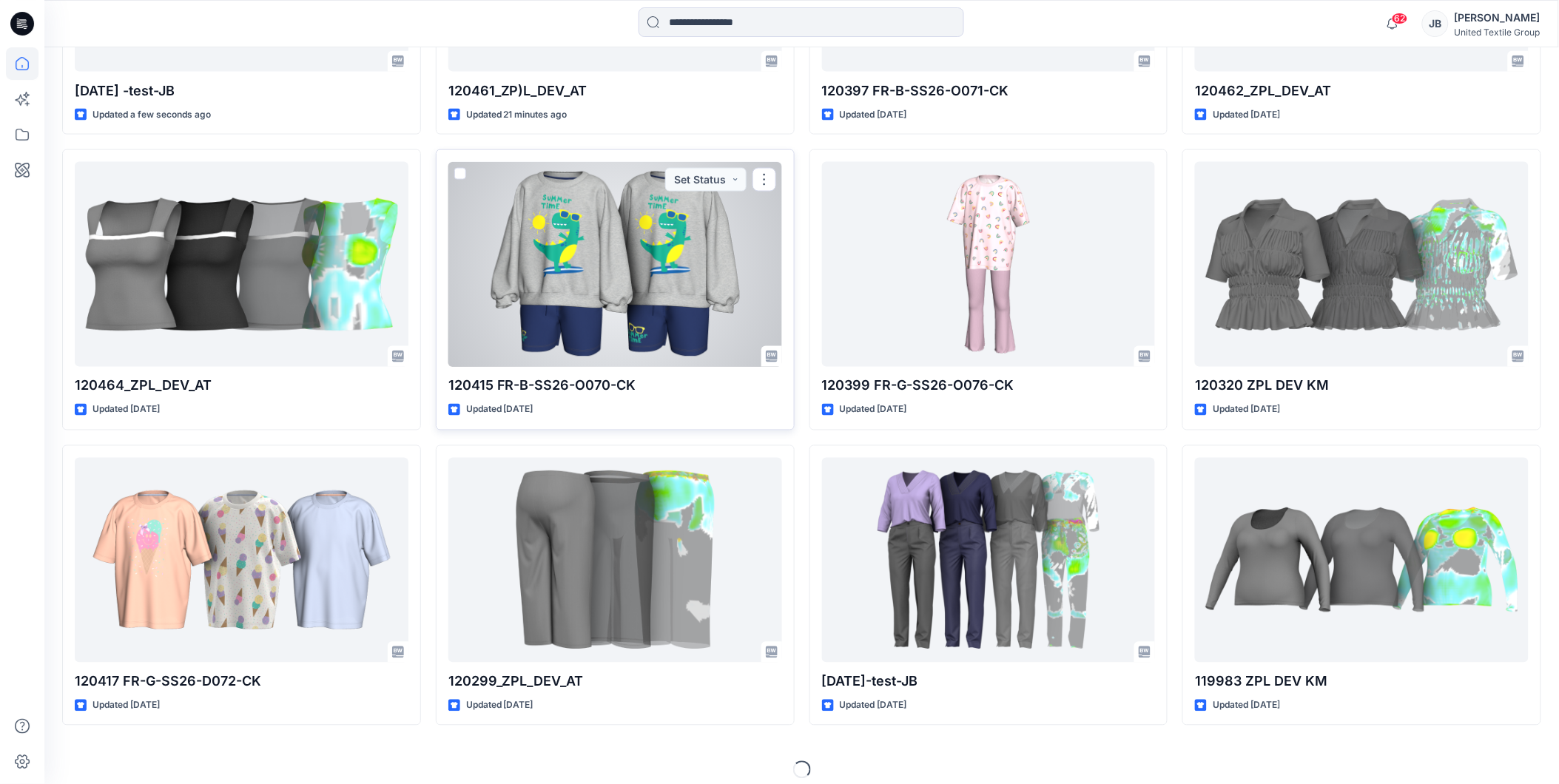
scroll to position [700, 0]
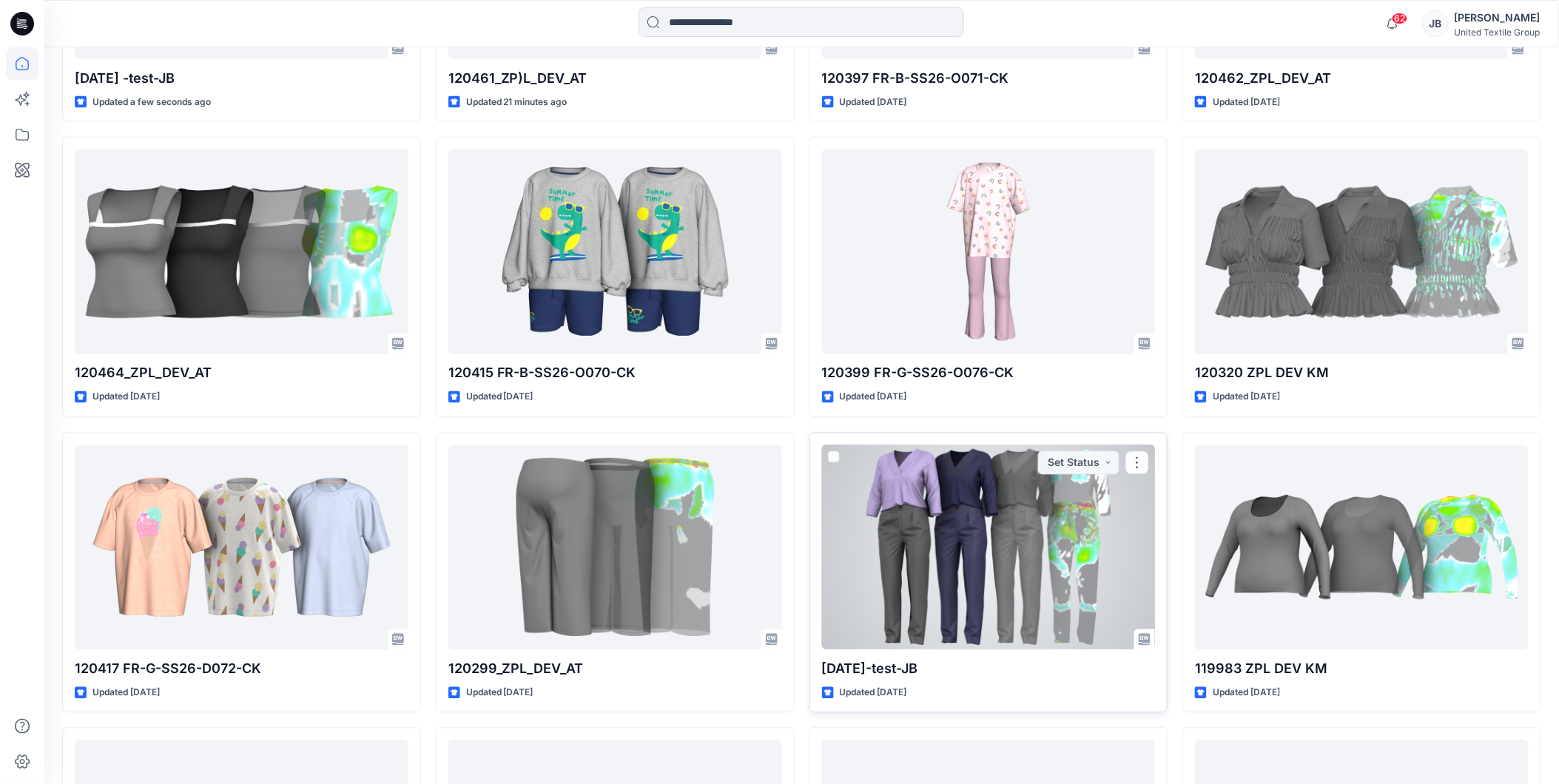
click at [945, 560] on div at bounding box center [989, 547] width 333 height 204
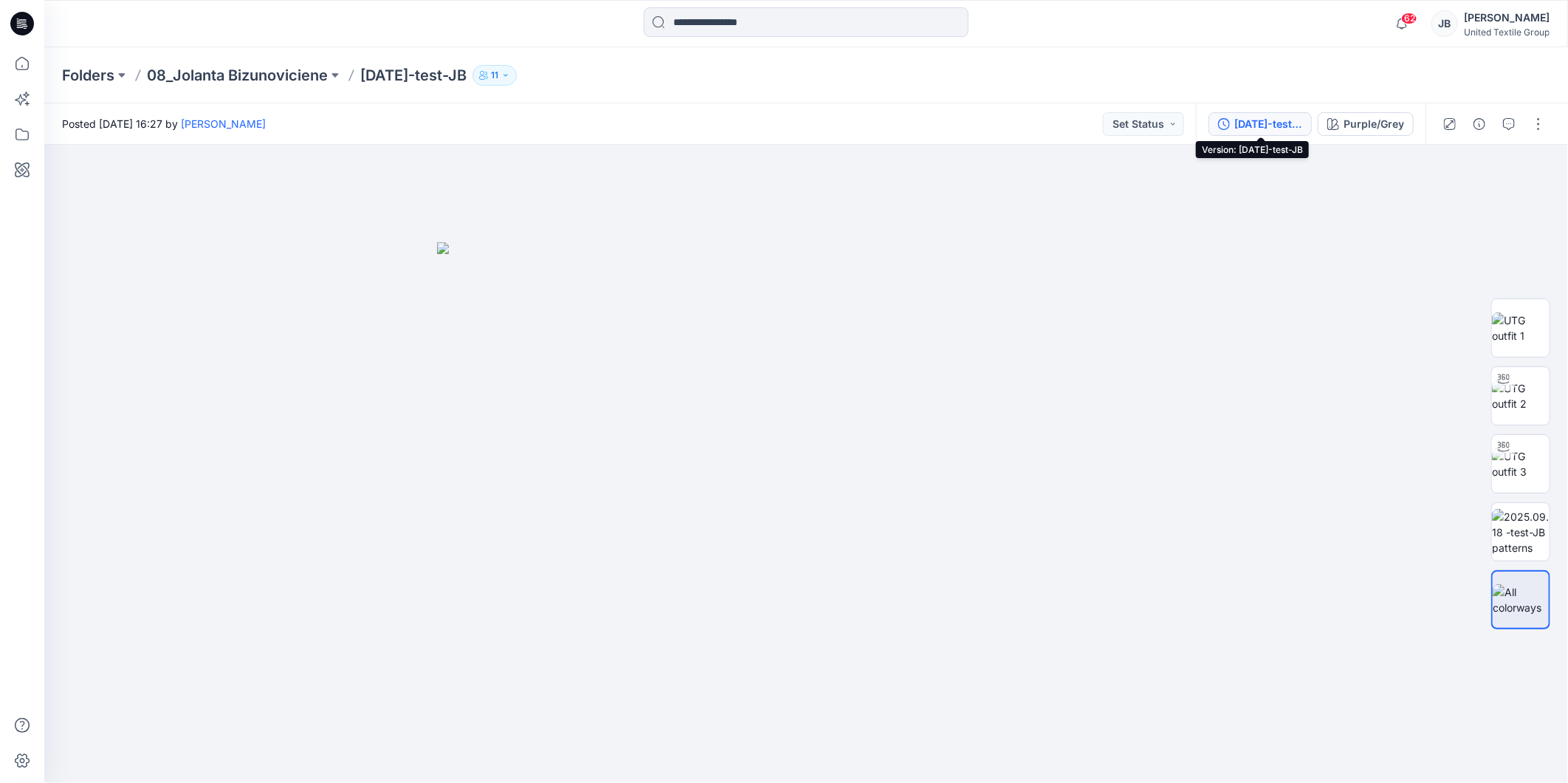
click at [1253, 120] on div "[DATE]-test-JB" at bounding box center [1268, 124] width 68 height 16
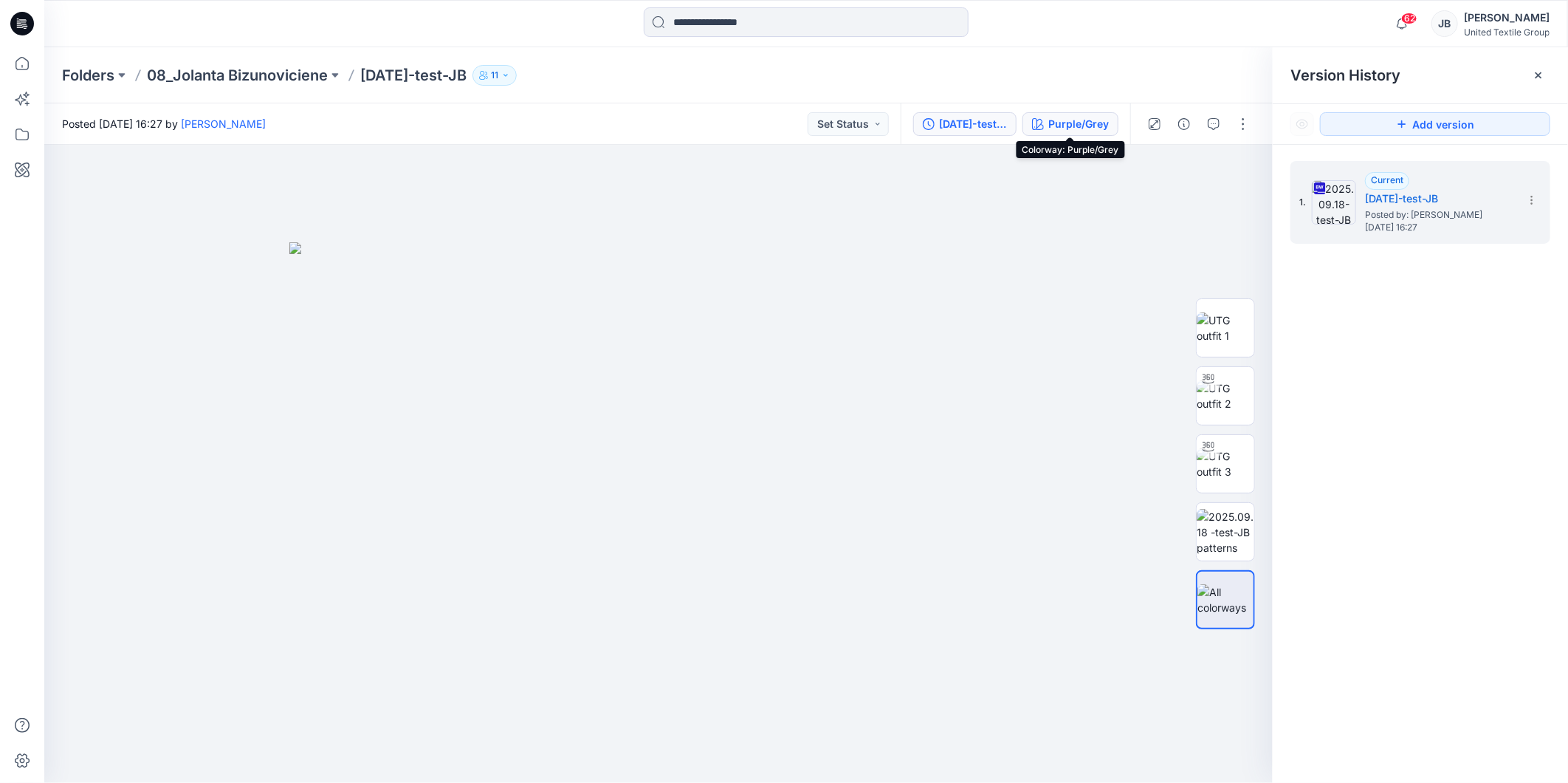
click at [1080, 123] on div "Purple/Grey" at bounding box center [1079, 124] width 61 height 16
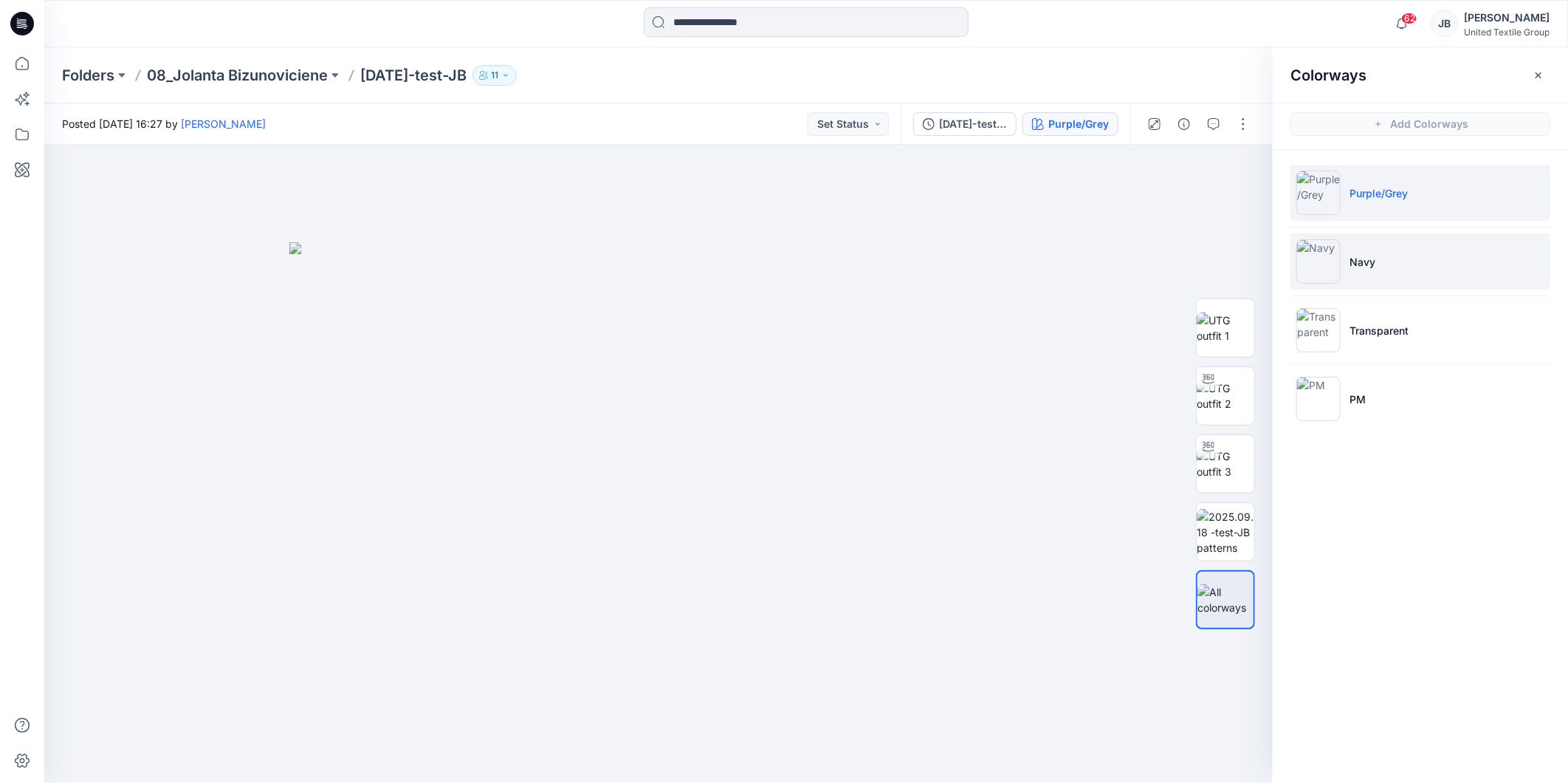
click at [1315, 256] on img at bounding box center [1319, 262] width 44 height 44
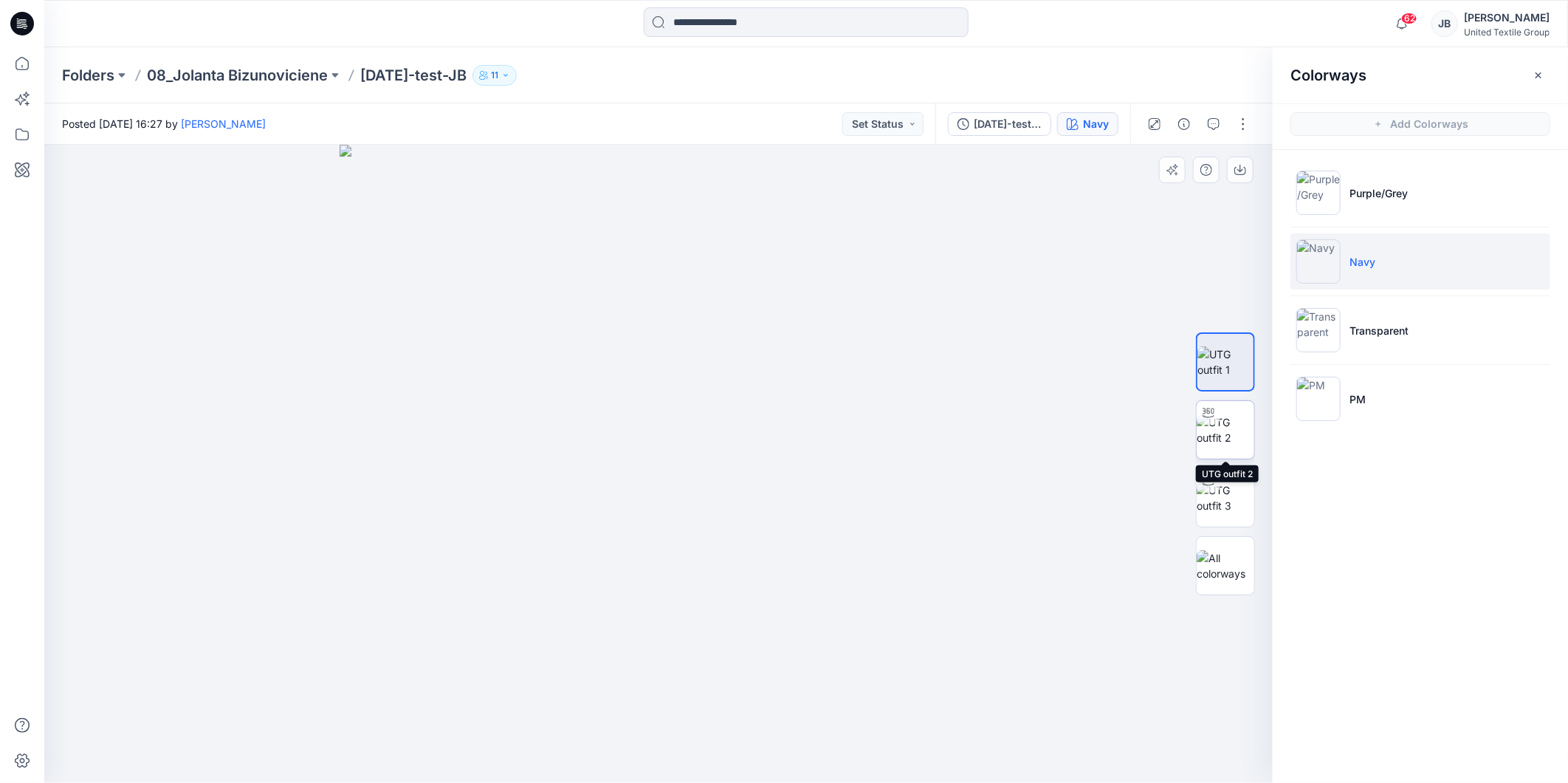
click at [1234, 418] on img at bounding box center [1225, 430] width 57 height 31
drag, startPoint x: 658, startPoint y: 766, endPoint x: 548, endPoint y: 761, distance: 110.1
click at [548, 761] on icon at bounding box center [660, 739] width 447 height 56
click at [1079, 245] on div at bounding box center [658, 464] width 1229 height 638
drag, startPoint x: 550, startPoint y: 757, endPoint x: 451, endPoint y: 734, distance: 101.6
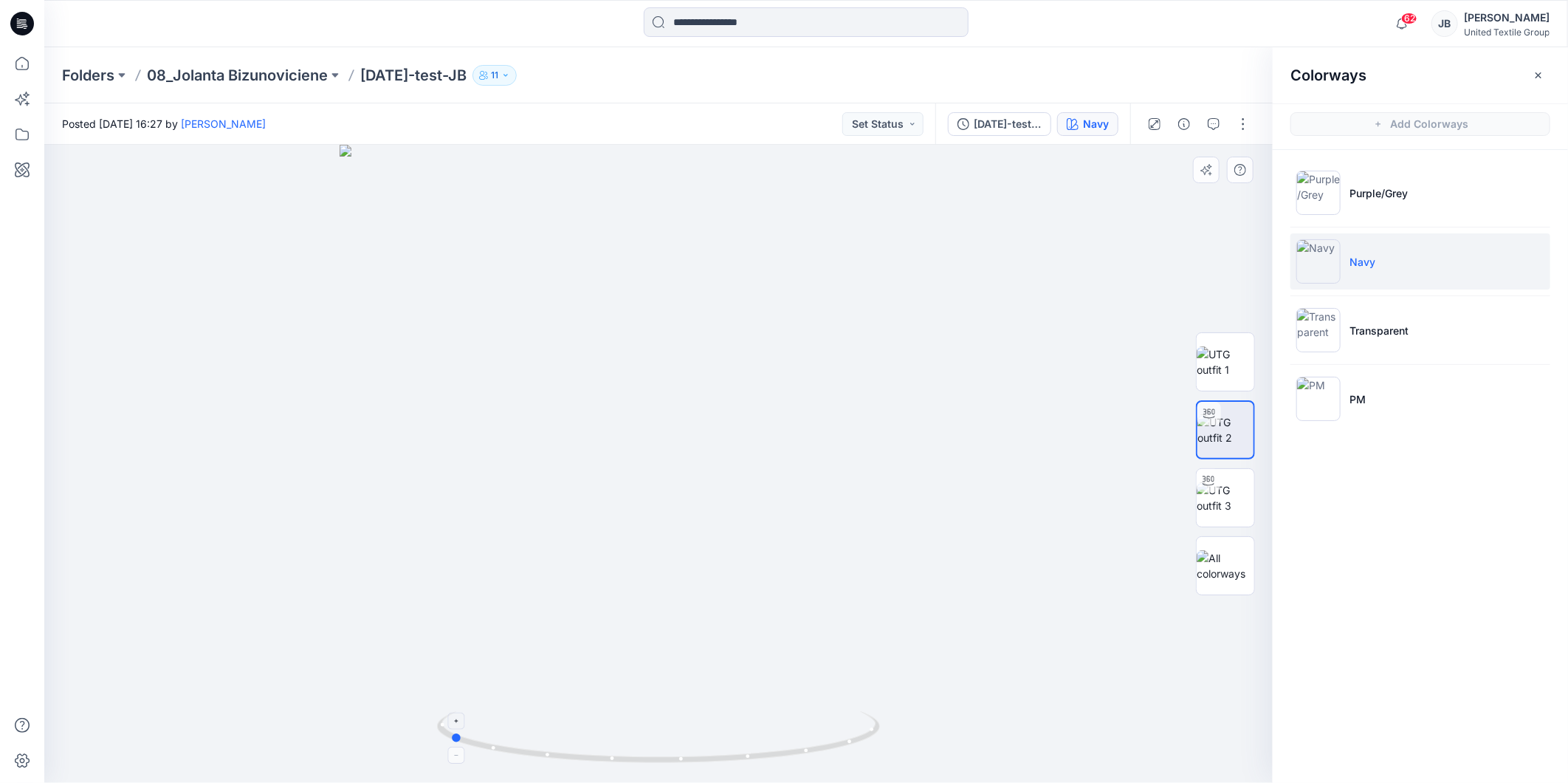
click at [451, 734] on icon at bounding box center [660, 739] width 447 height 56
click at [1326, 328] on img at bounding box center [1319, 330] width 44 height 44
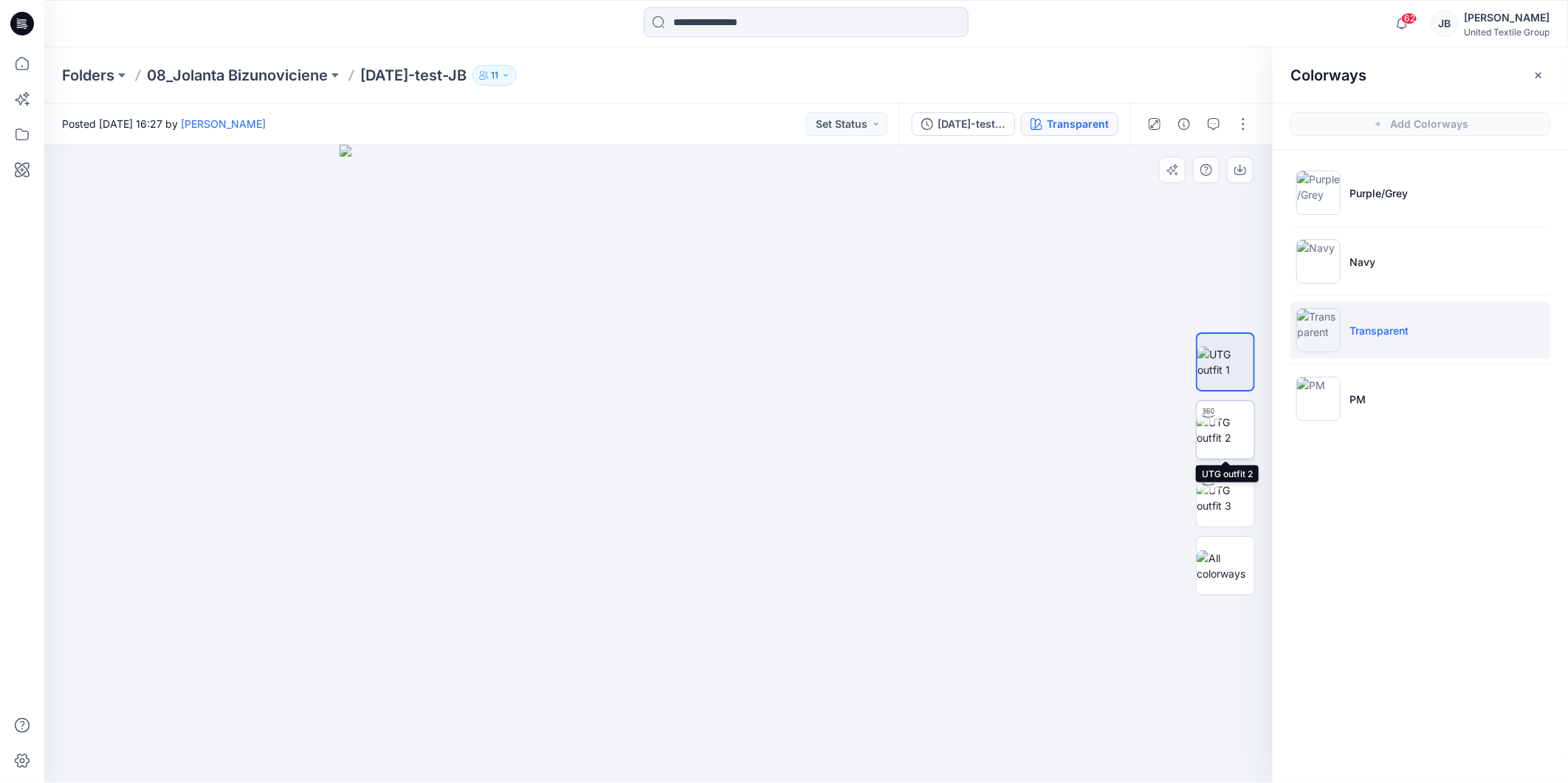
click at [1229, 435] on img at bounding box center [1225, 430] width 57 height 31
drag, startPoint x: 657, startPoint y: 761, endPoint x: 651, endPoint y: 770, distance: 10.8
click at [651, 767] on icon at bounding box center [660, 739] width 447 height 56
drag, startPoint x: 654, startPoint y: 764, endPoint x: 500, endPoint y: 769, distance: 154.1
click at [500, 767] on icon at bounding box center [660, 739] width 447 height 56
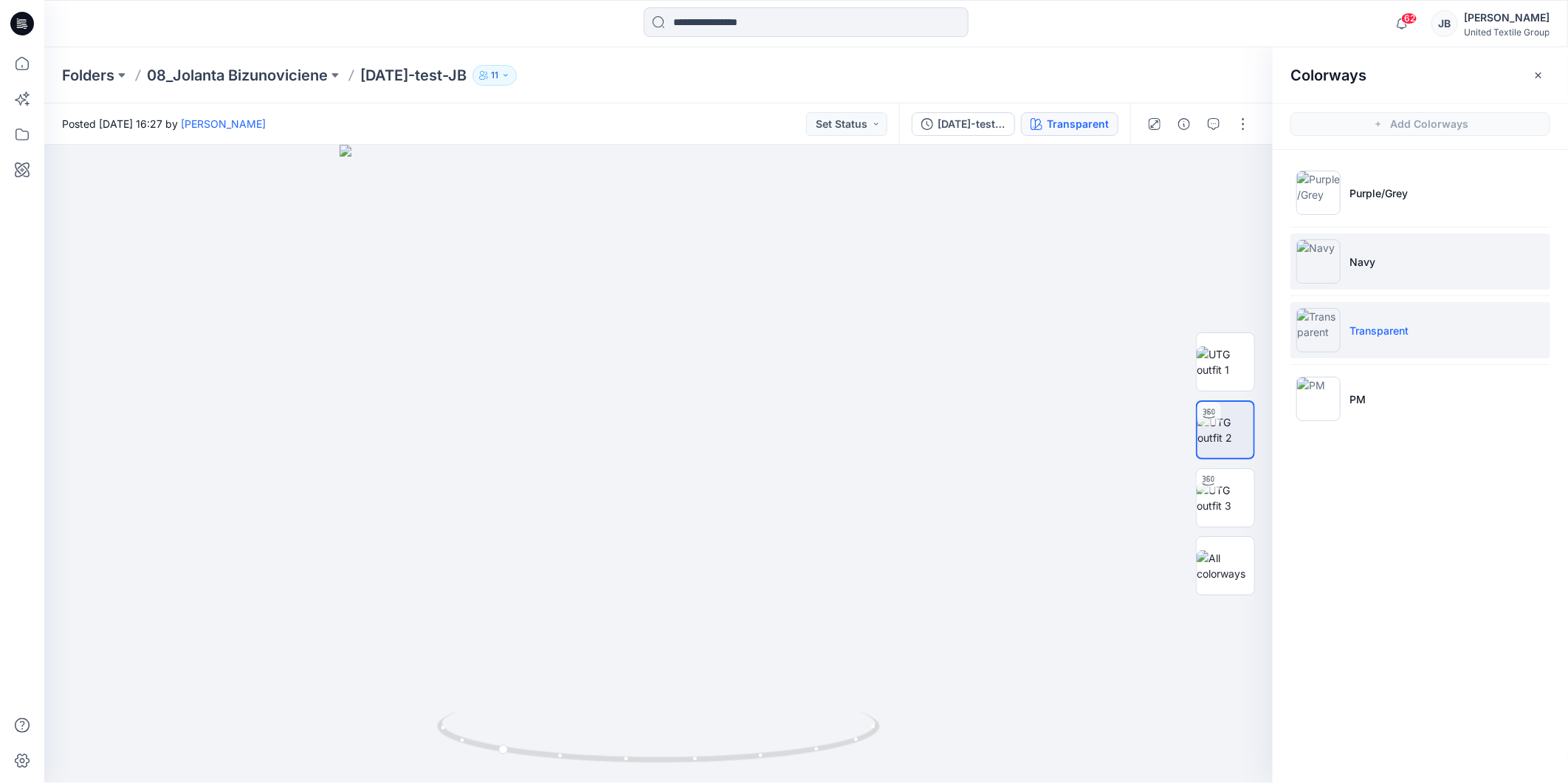
click at [1319, 257] on img at bounding box center [1319, 262] width 44 height 44
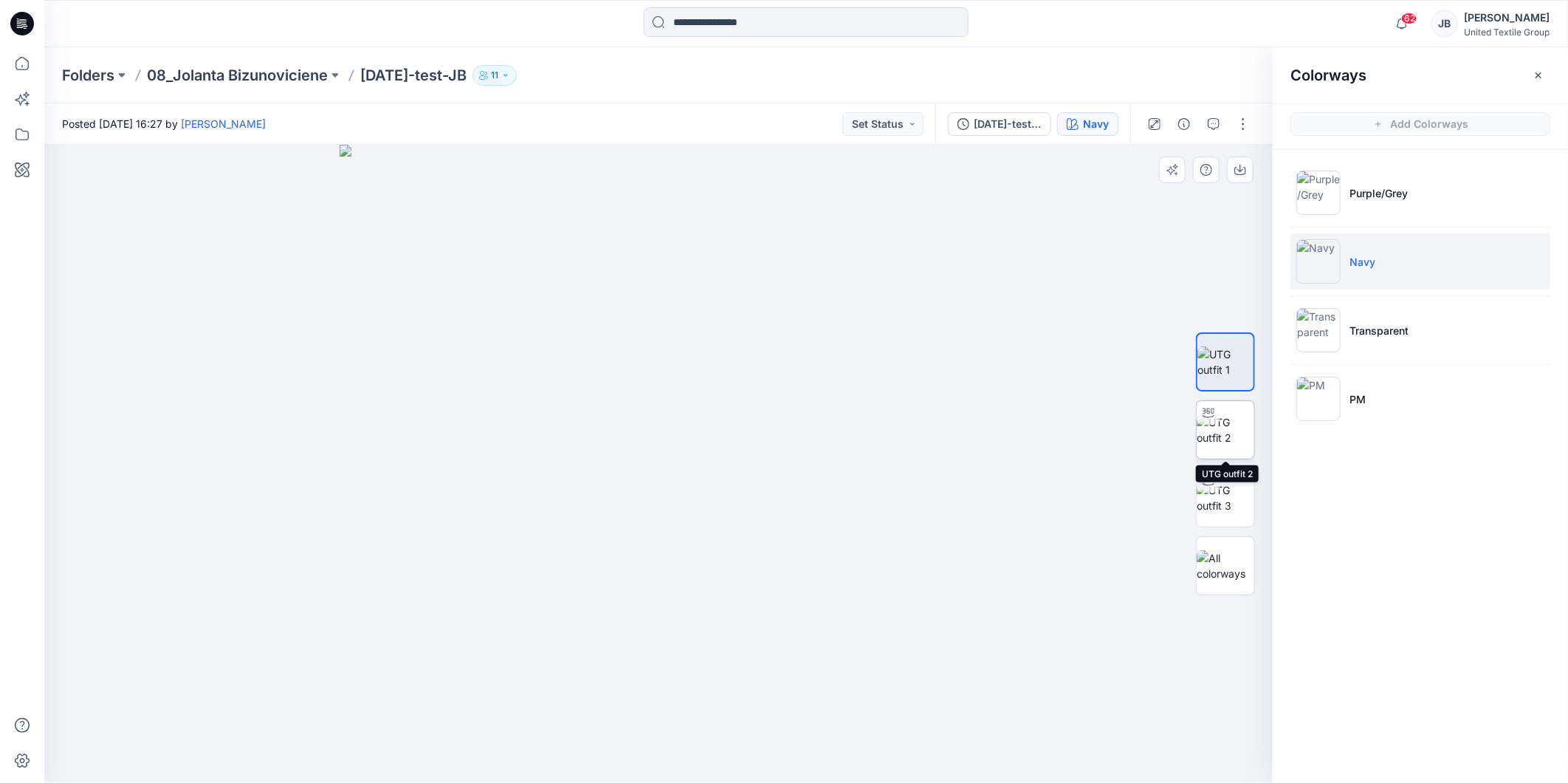
click at [1223, 428] on img at bounding box center [1225, 430] width 57 height 31
drag, startPoint x: 720, startPoint y: 275, endPoint x: 694, endPoint y: 520, distance: 246.4
click at [1545, 71] on button "button" at bounding box center [1538, 75] width 24 height 24
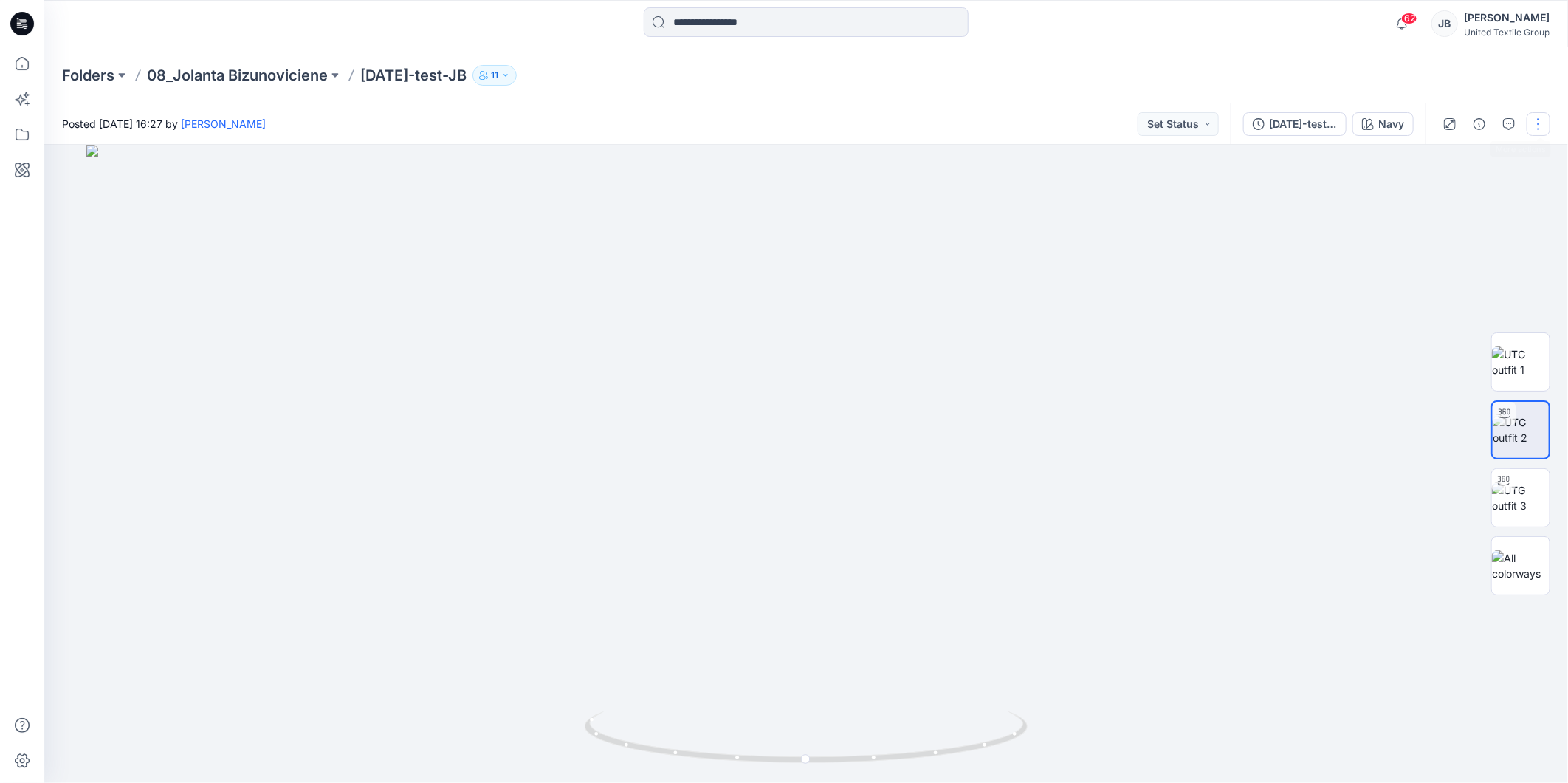
click at [1534, 120] on button "button" at bounding box center [1538, 124] width 24 height 24
click at [1452, 193] on p "Edit" at bounding box center [1444, 198] width 19 height 16
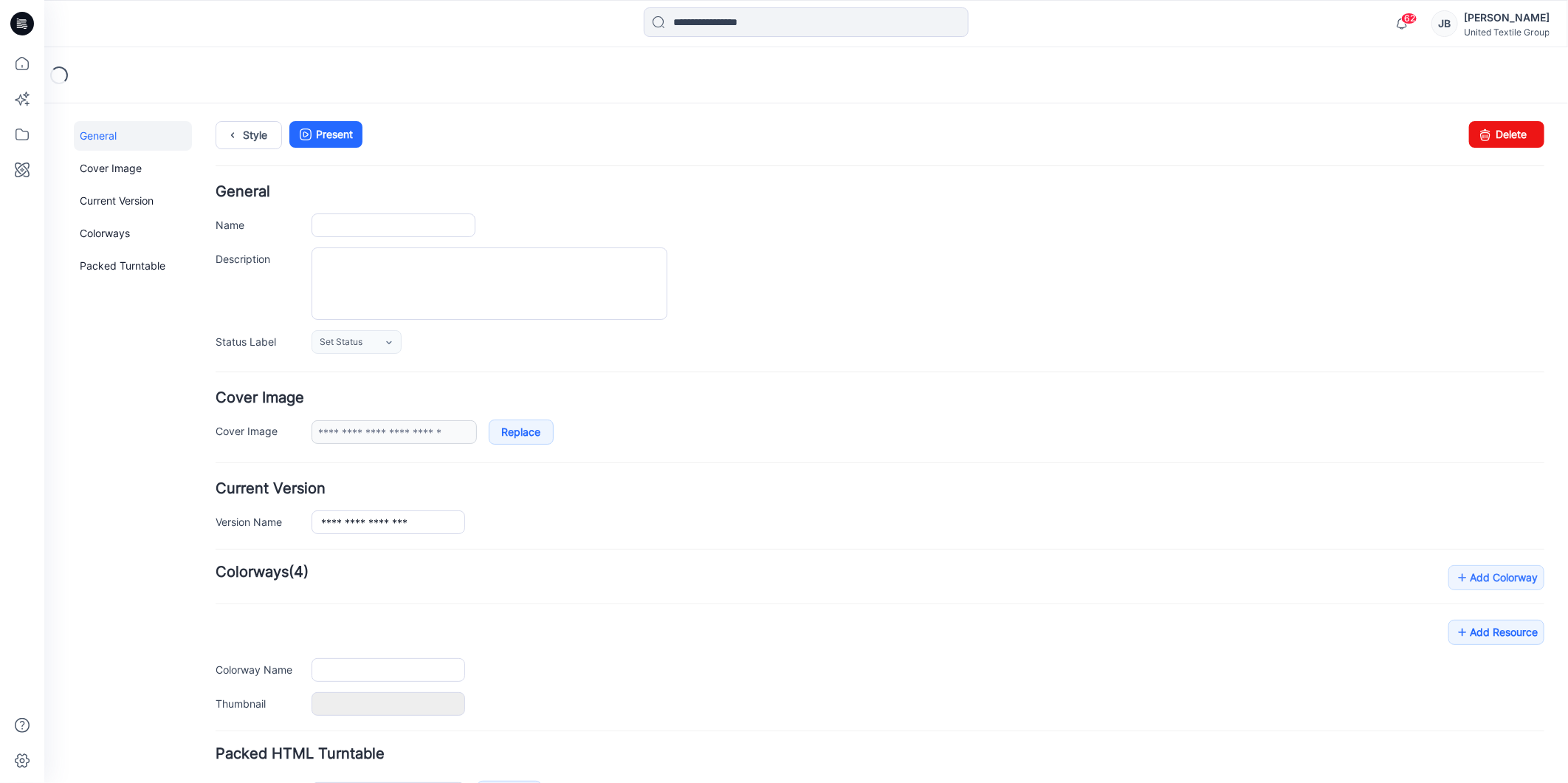
type input "**********"
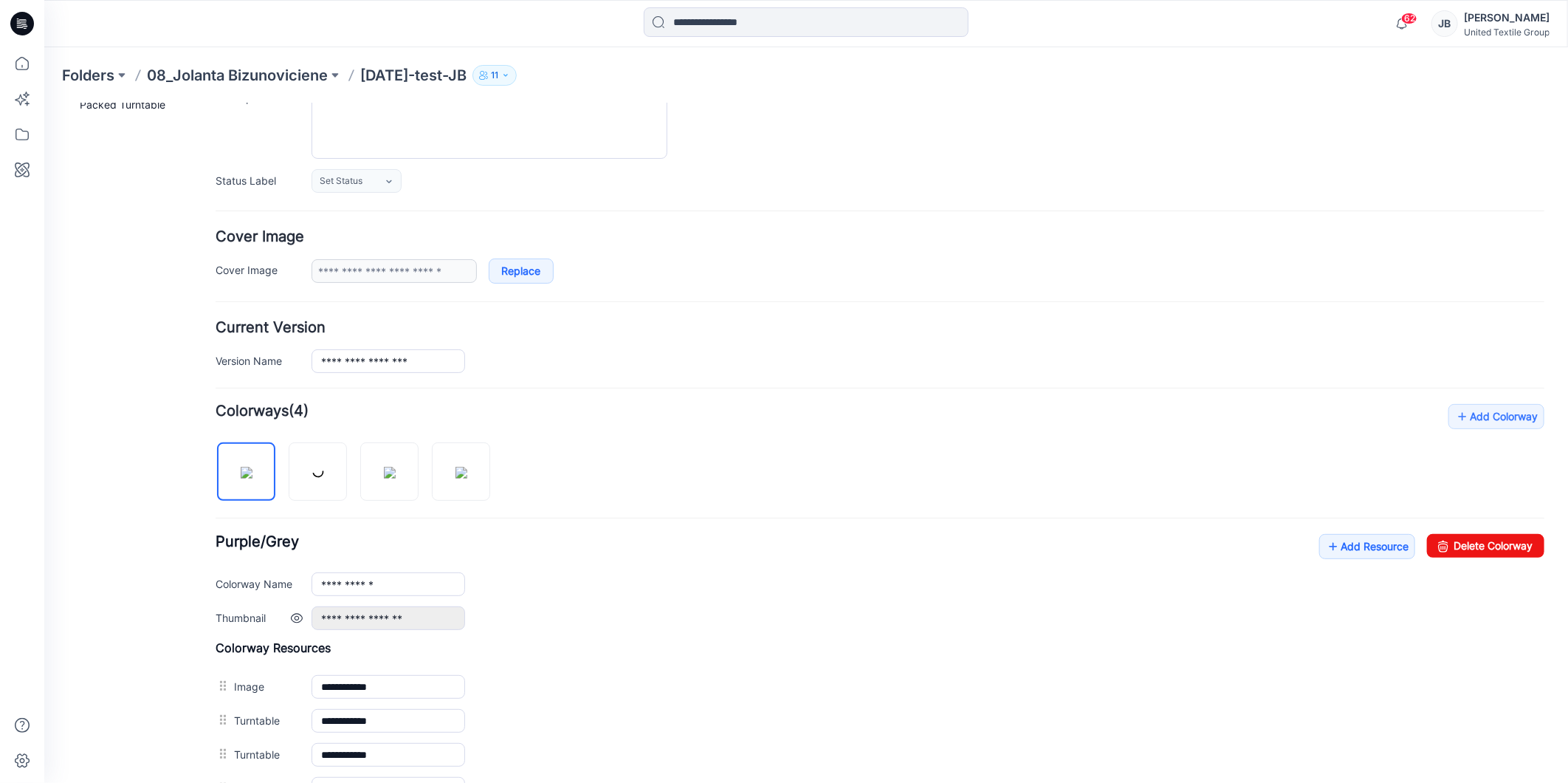
scroll to position [356, 0]
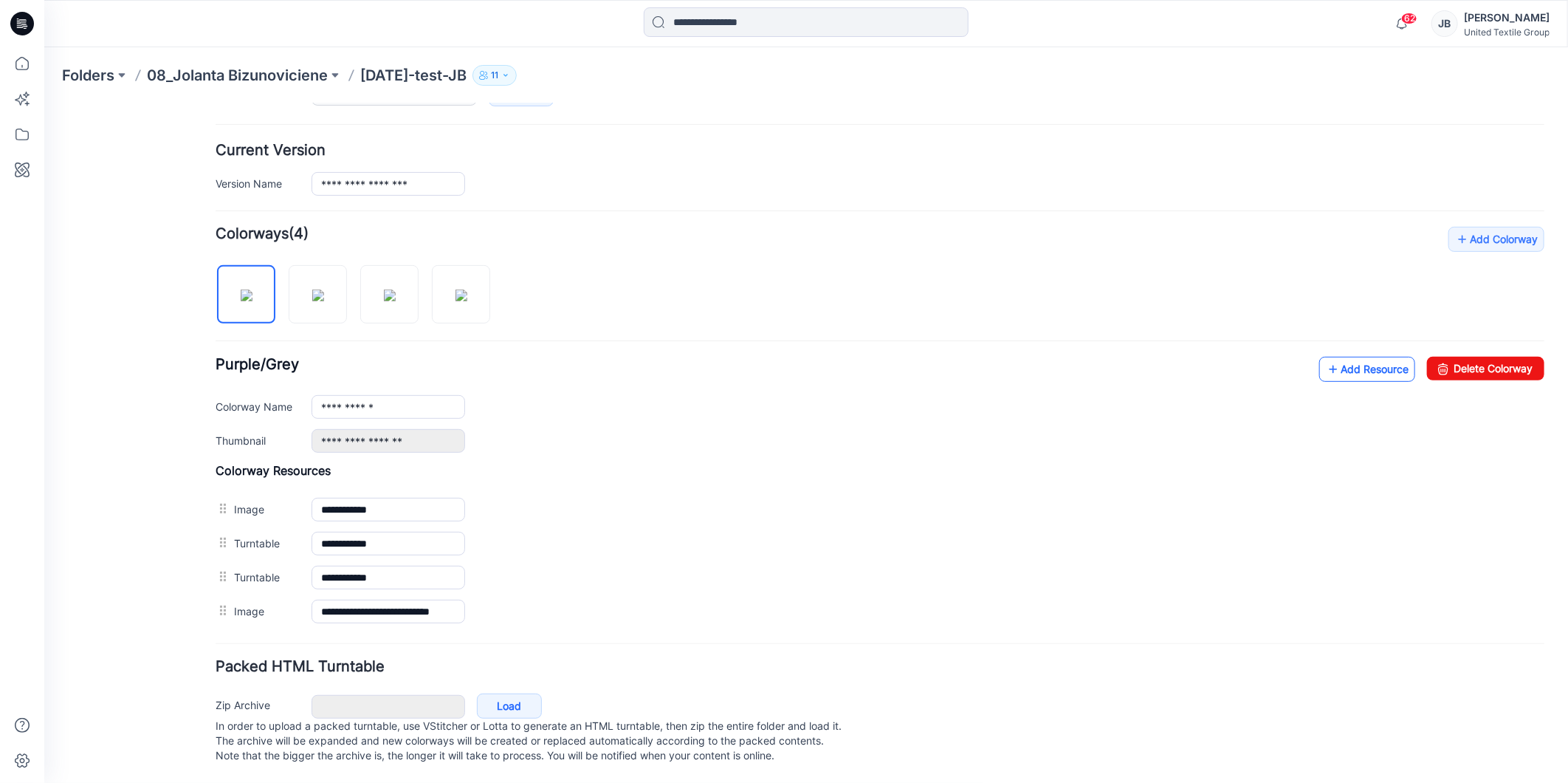
click at [1325, 357] on icon at bounding box center [1333, 368] width 15 height 24
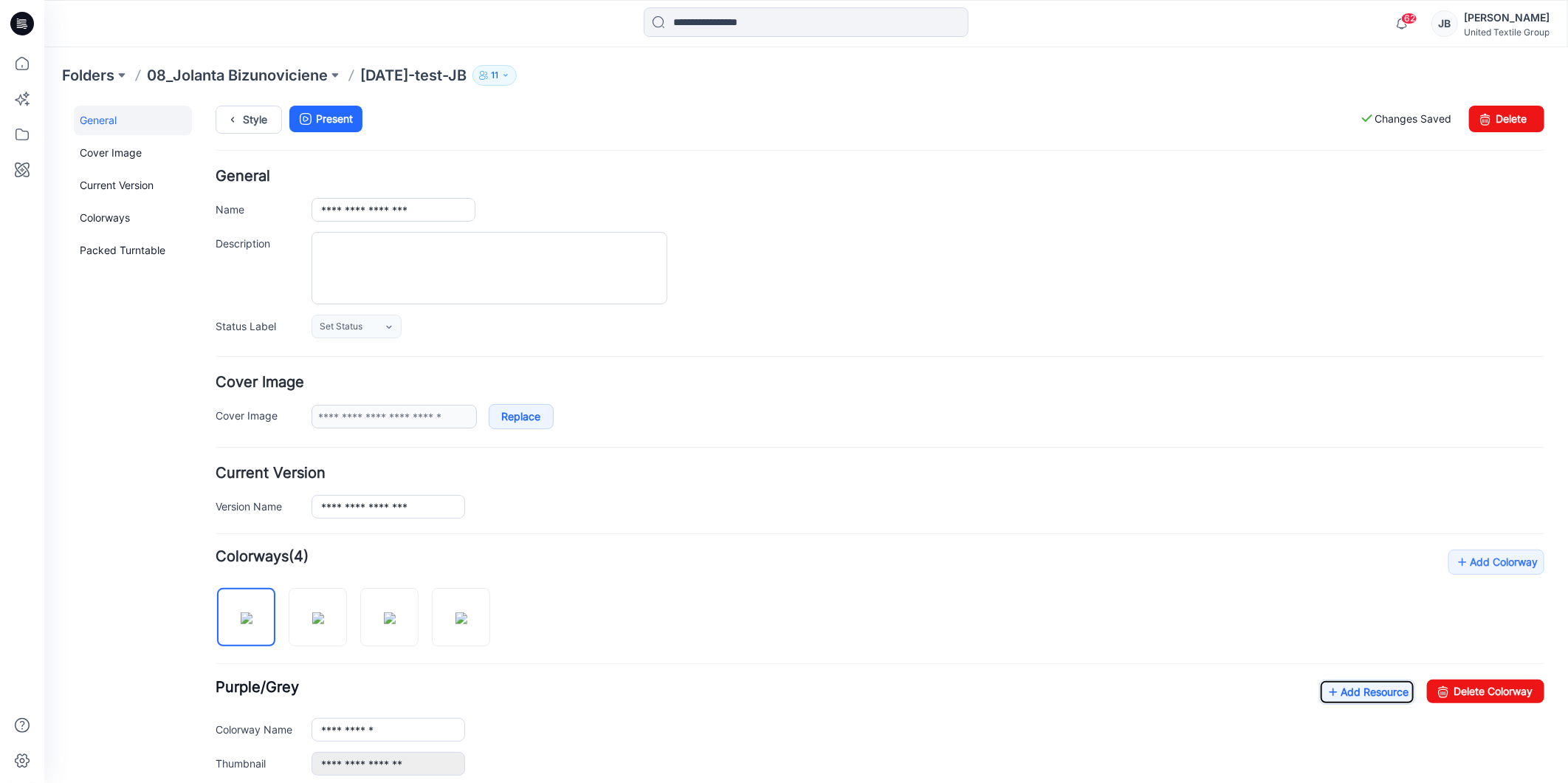
scroll to position [0, 0]
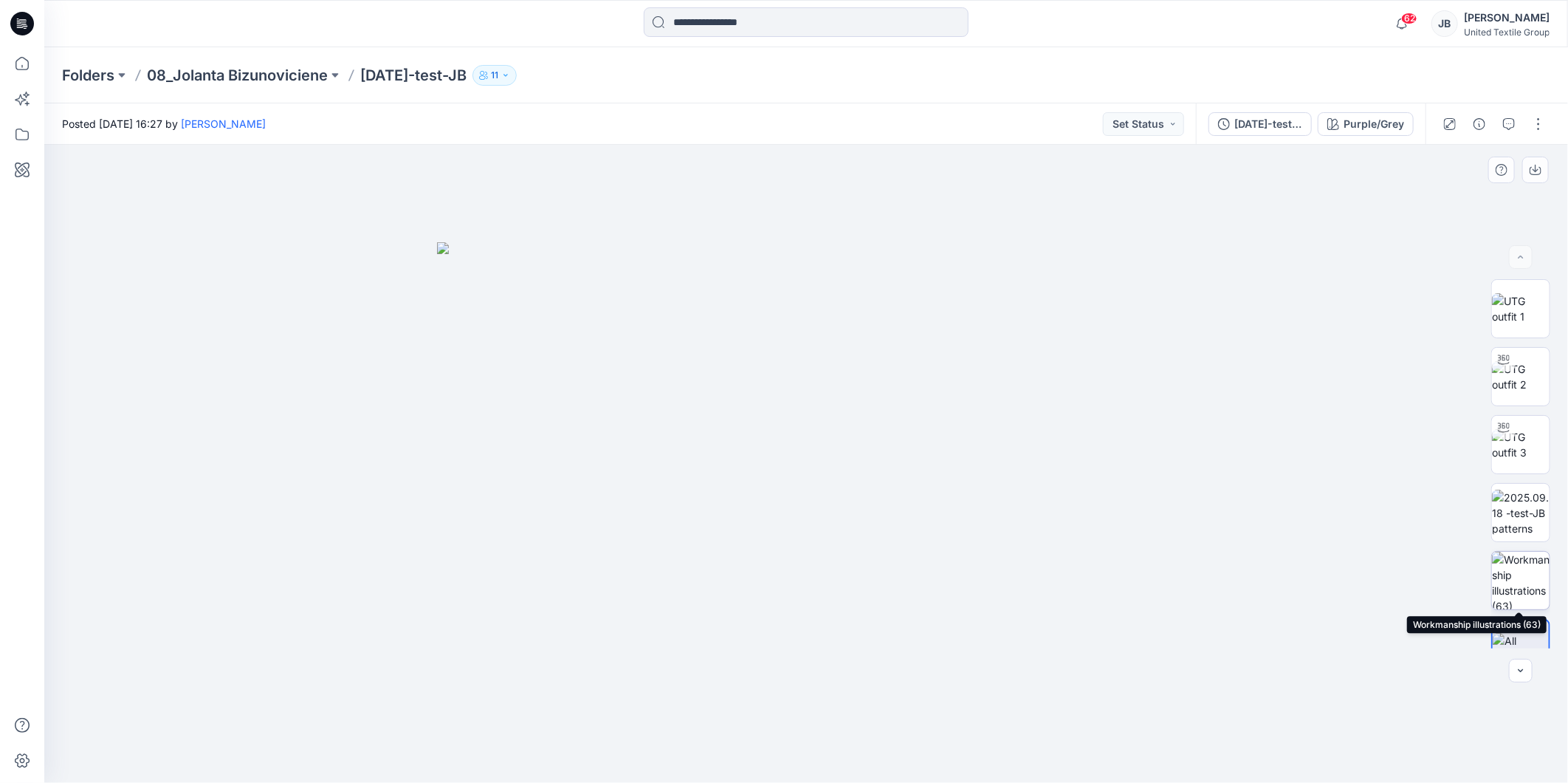
click at [1518, 579] on img at bounding box center [1520, 580] width 57 height 57
click at [1178, 318] on div at bounding box center [806, 464] width 1524 height 638
click at [21, 24] on icon at bounding box center [24, 24] width 6 height 1
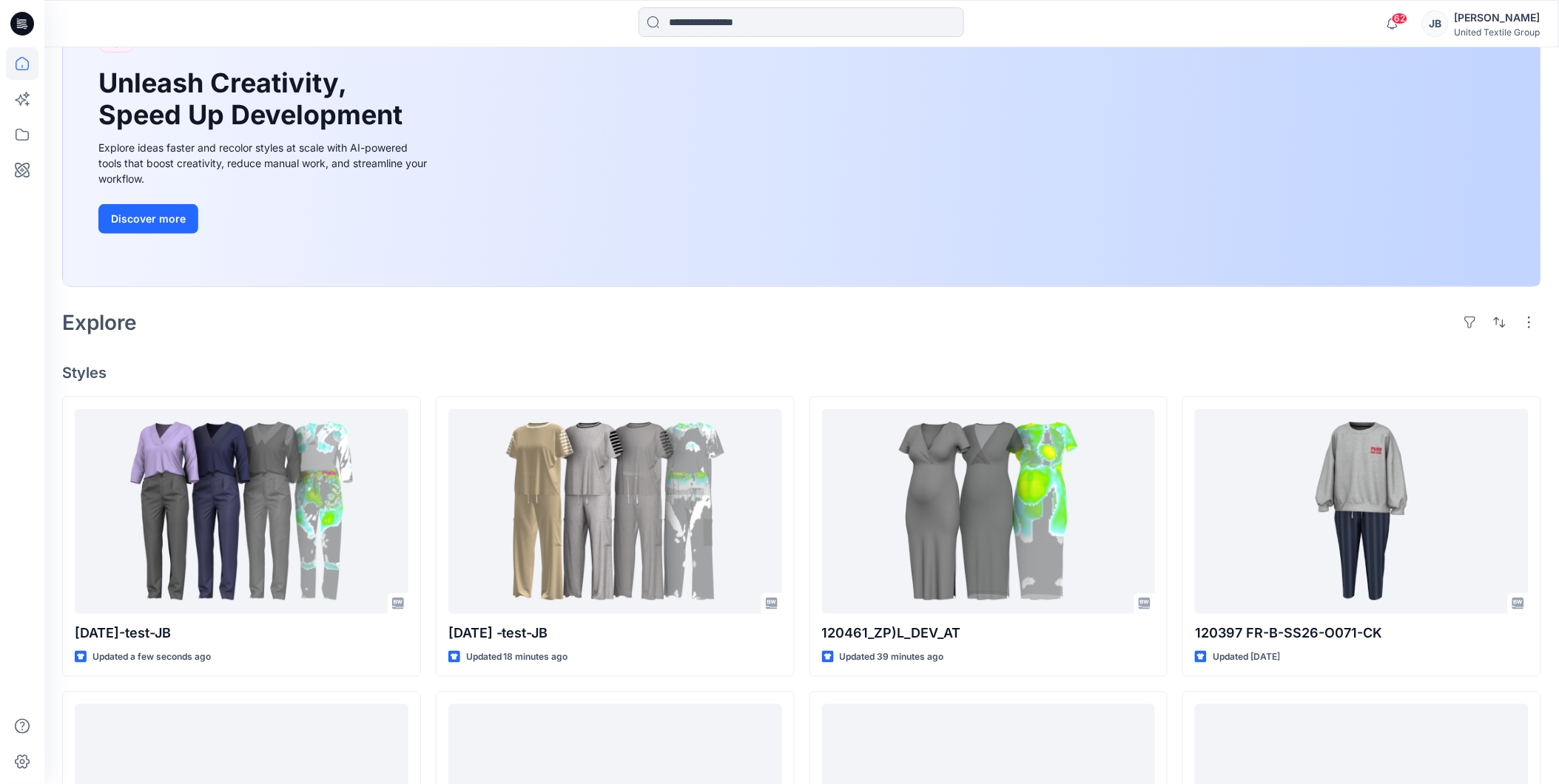
scroll to position [164, 0]
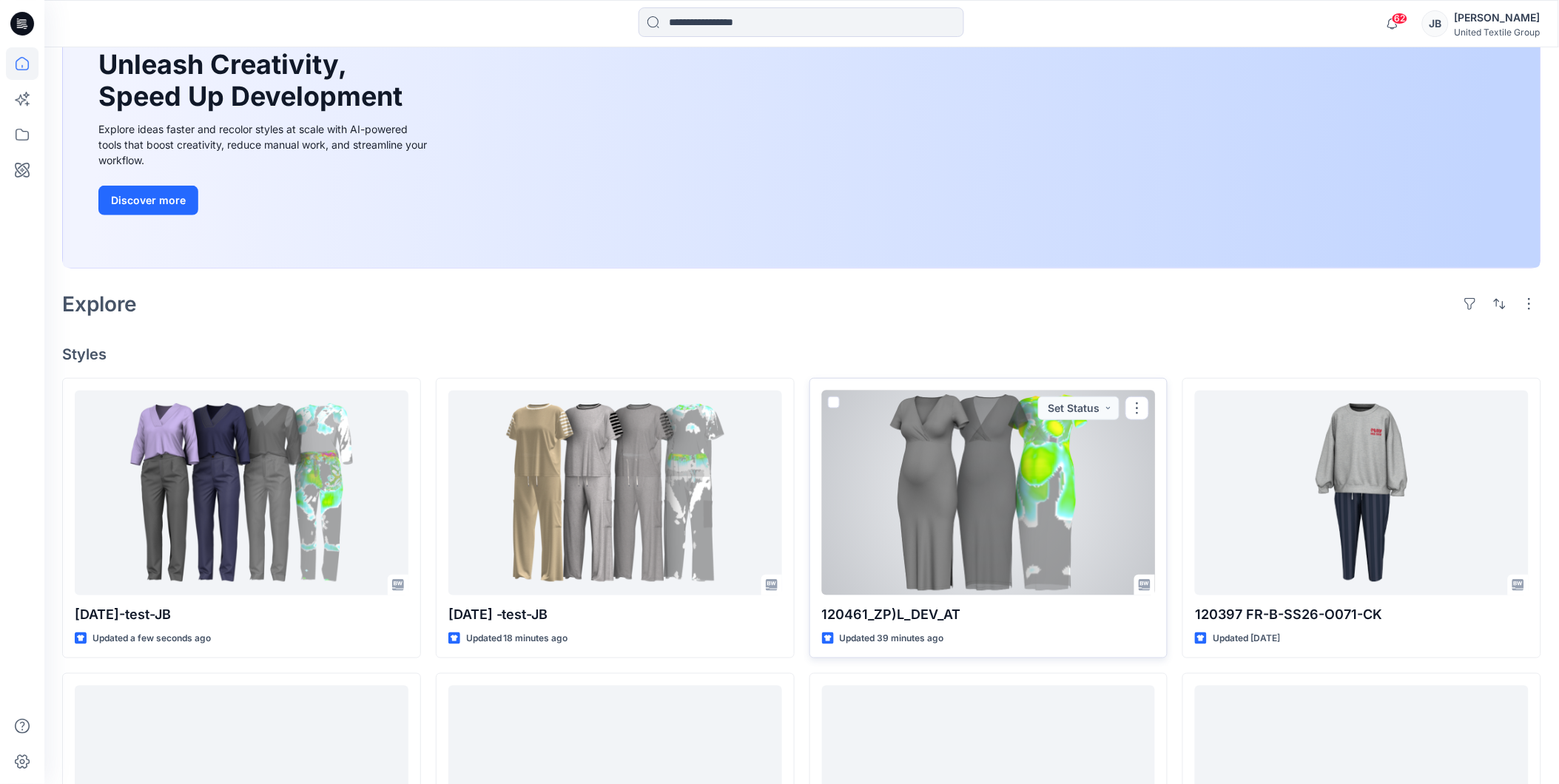
click at [1028, 499] on div at bounding box center [989, 493] width 333 height 204
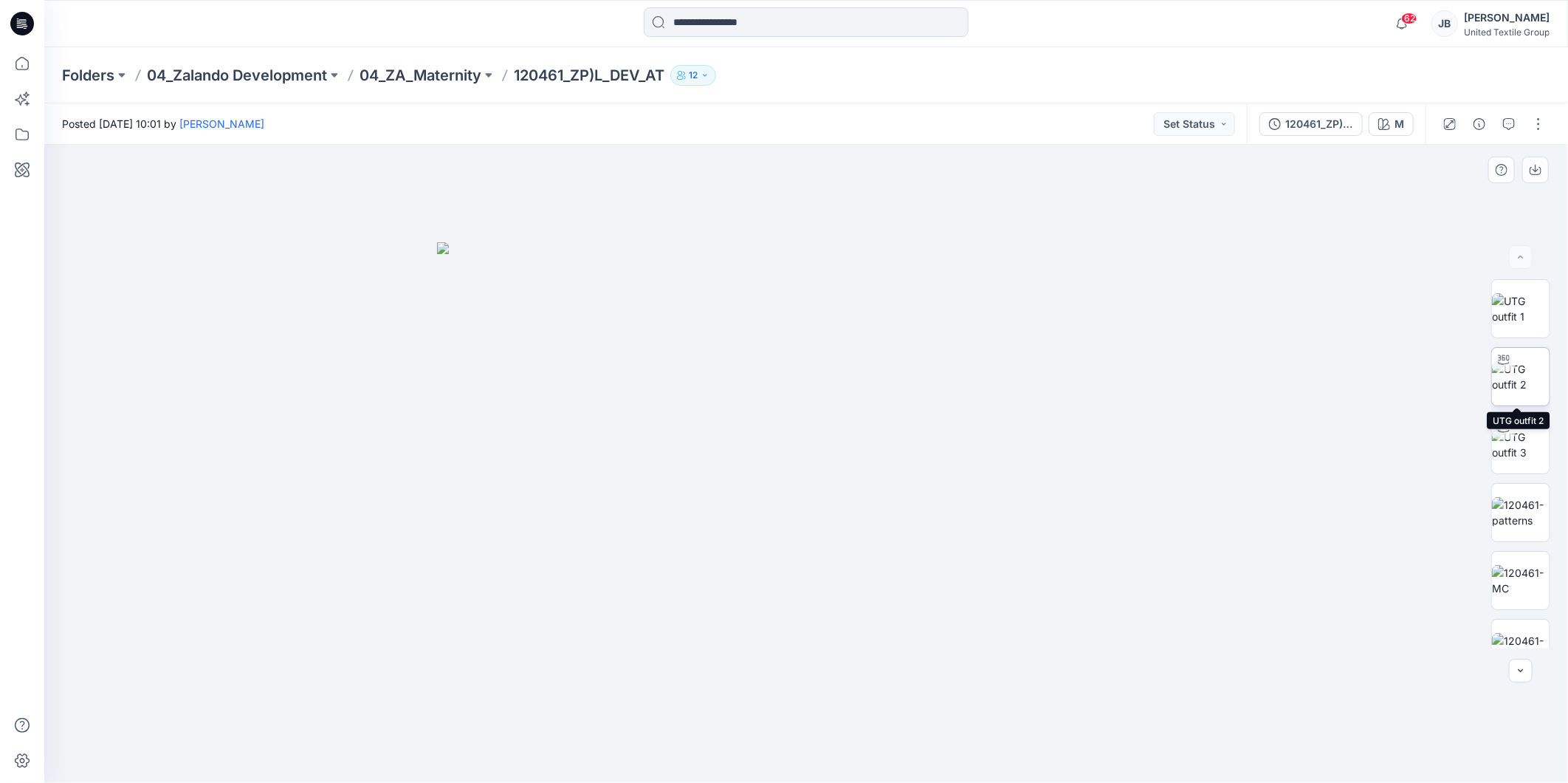
click at [1511, 376] on img at bounding box center [1520, 376] width 57 height 31
drag, startPoint x: 829, startPoint y: 263, endPoint x: 805, endPoint y: 437, distance: 175.6
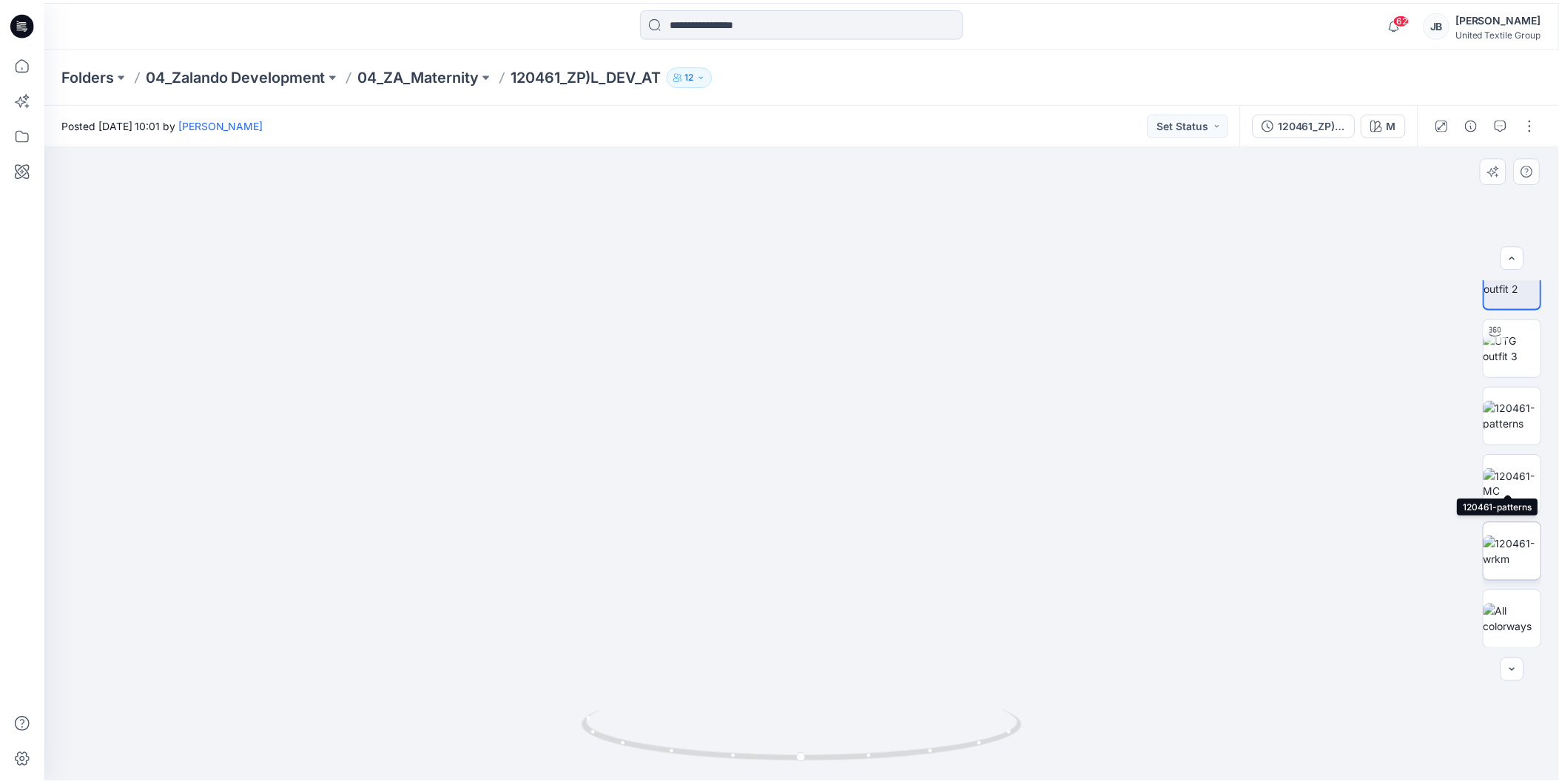
scroll to position [98, 0]
click at [1517, 548] on img at bounding box center [1524, 552] width 57 height 31
click at [15, 19] on icon at bounding box center [22, 23] width 24 height 24
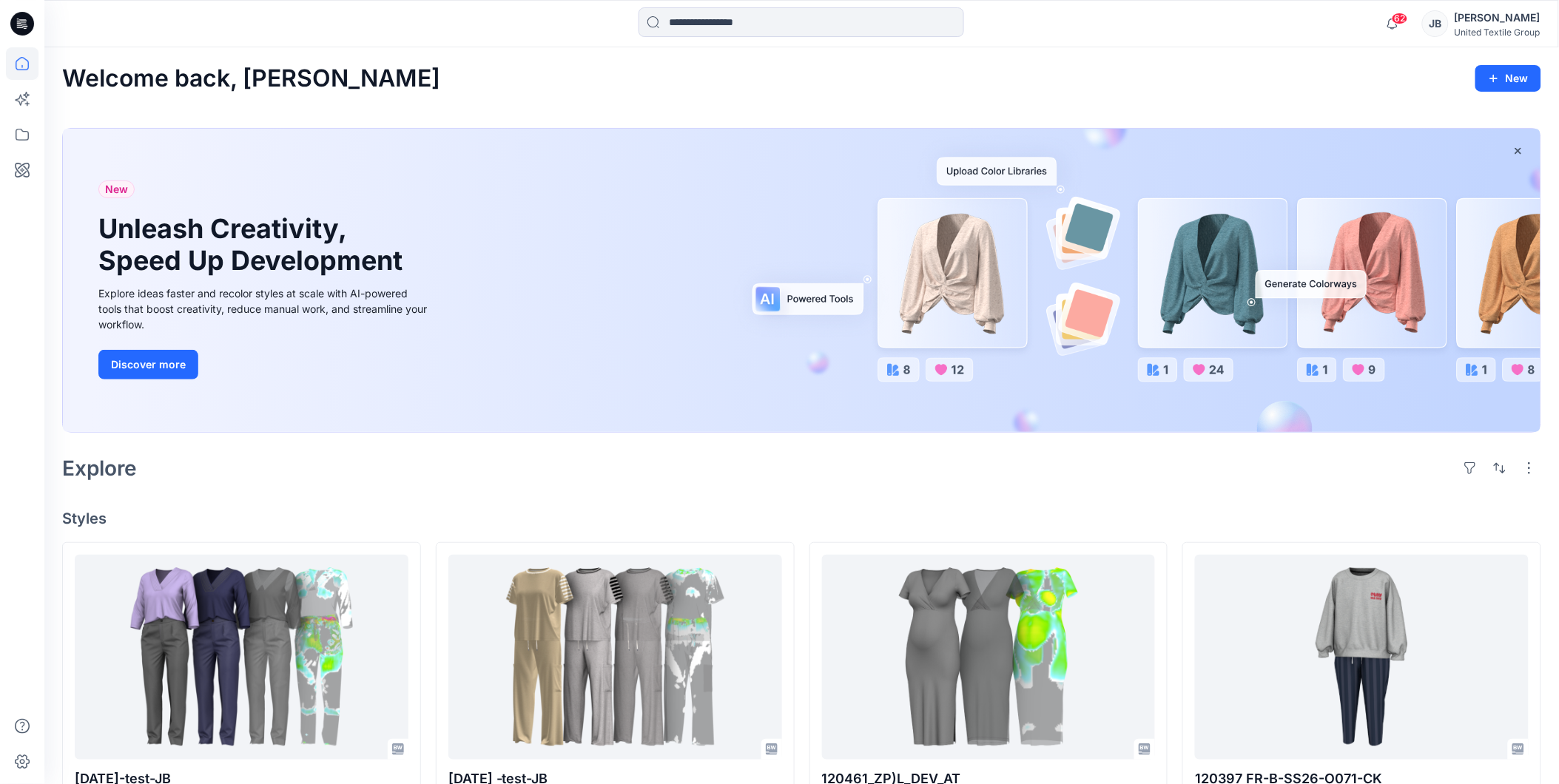
click at [799, 488] on div "Welcome back, Jolanta New New Unleash Creativity, Speed Up Development Explore …" at bounding box center [802, 766] width 1515 height 1437
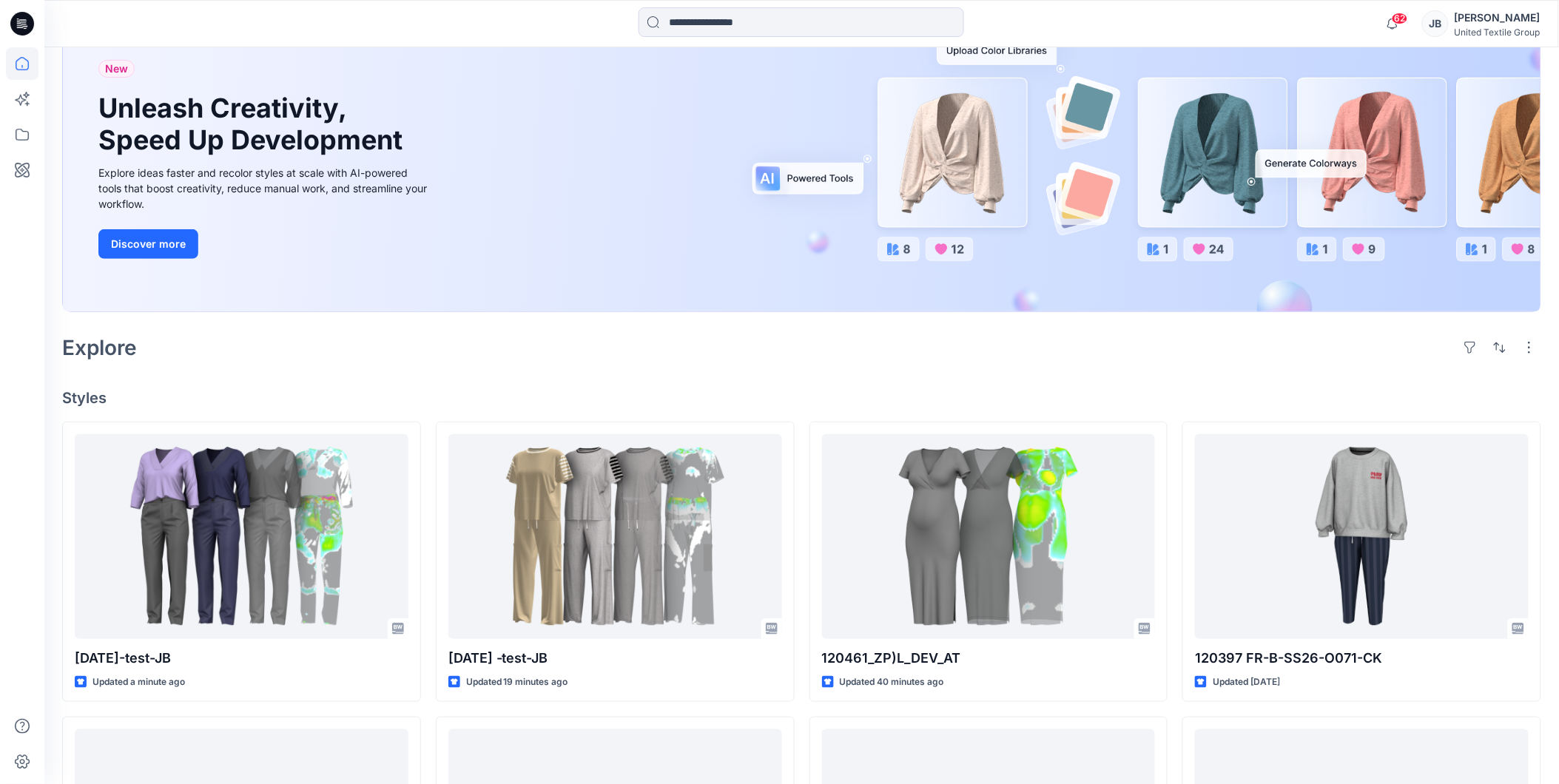
scroll to position [164, 0]
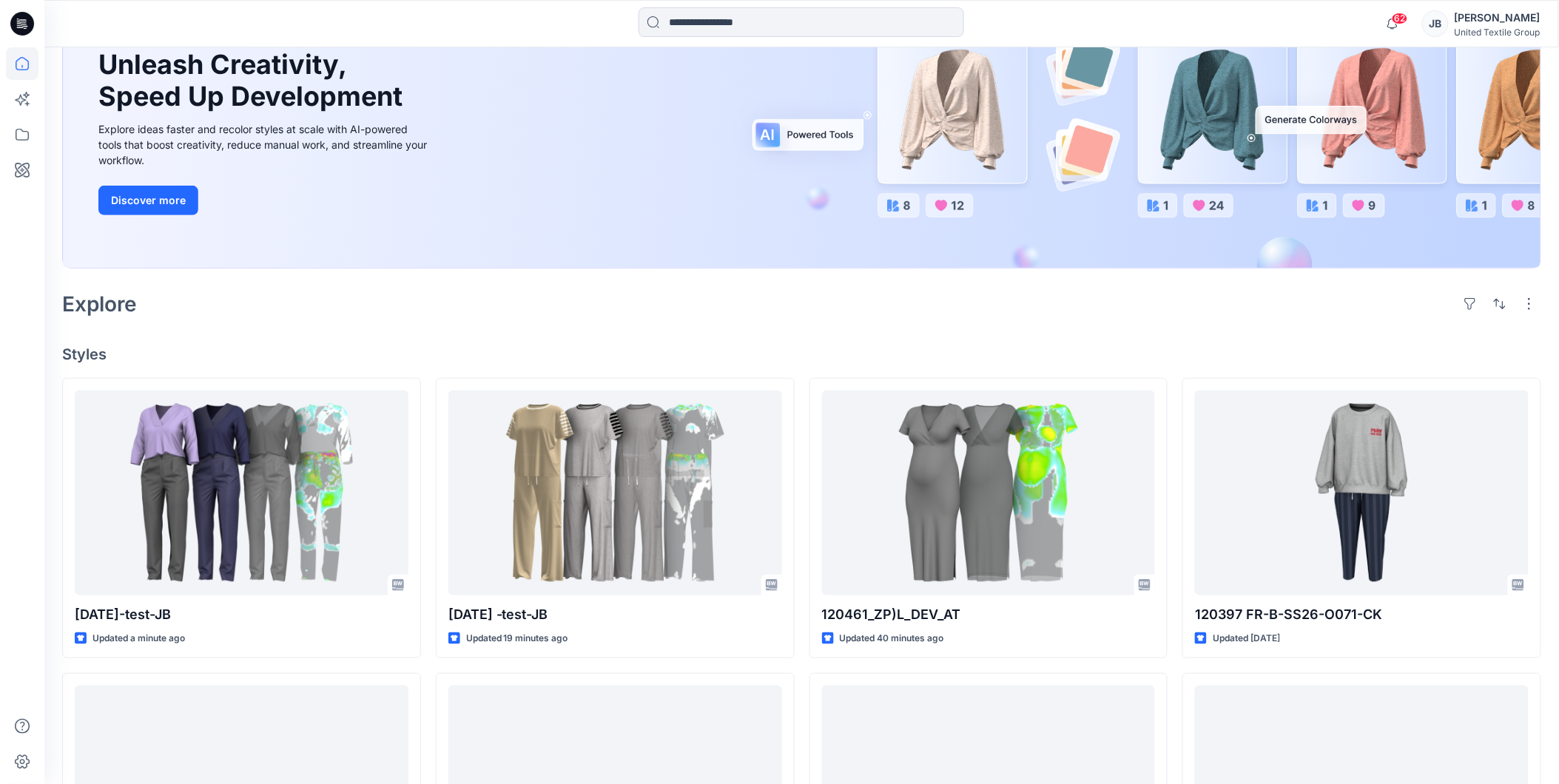
click at [807, 346] on h4 "Styles" at bounding box center [802, 355] width 1479 height 18
